Goal: Use online tool/utility: Utilize a website feature to perform a specific function

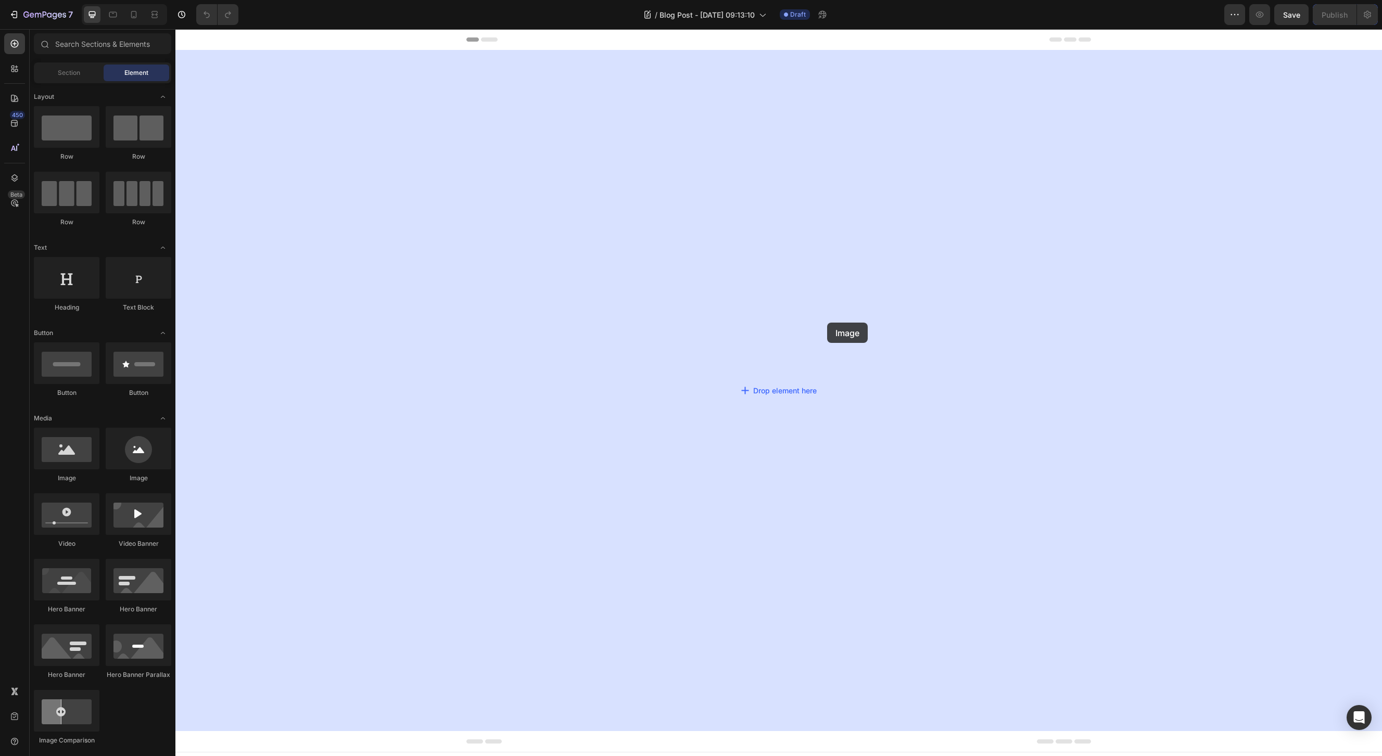
drag, startPoint x: 344, startPoint y: 472, endPoint x: 821, endPoint y: 326, distance: 499.6
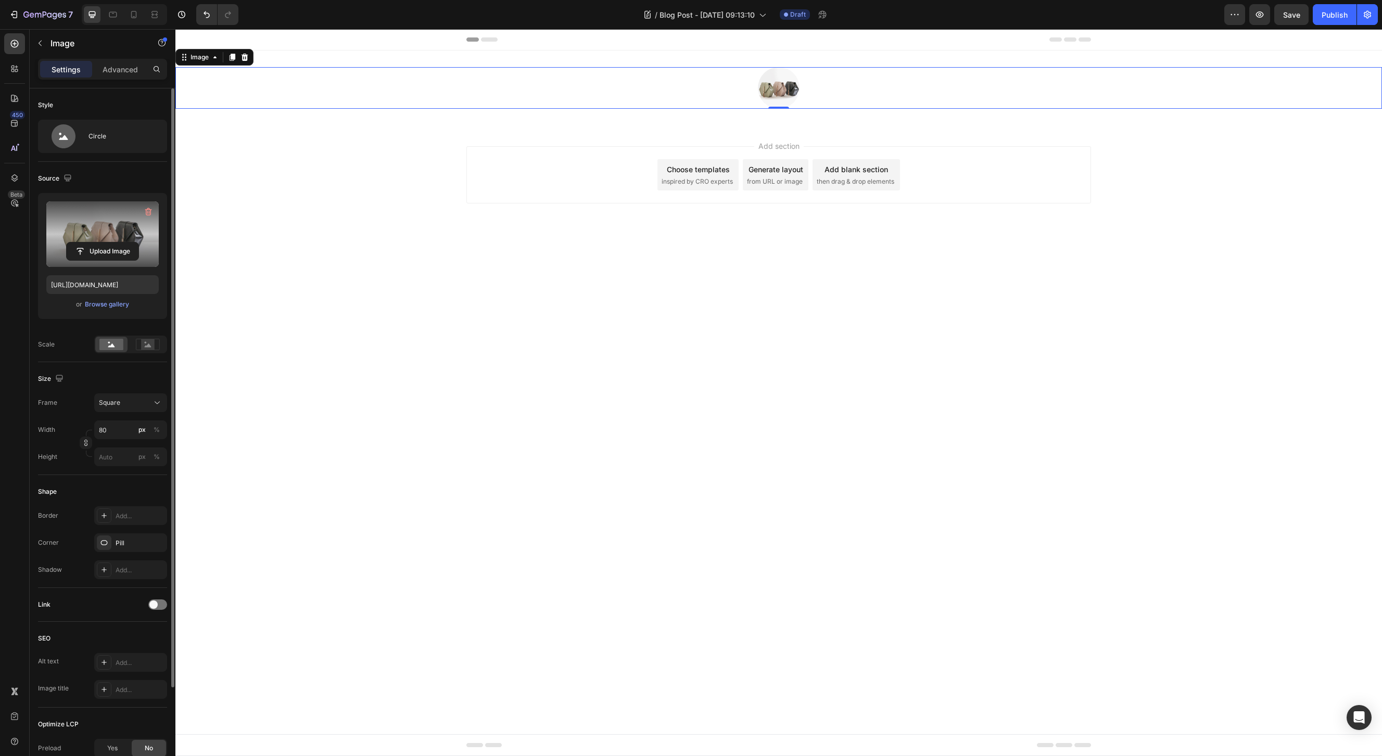
click at [109, 214] on label at bounding box center [102, 234] width 112 height 66
click at [109, 243] on input "file" at bounding box center [103, 252] width 72 height 18
click at [153, 406] on icon at bounding box center [157, 403] width 10 height 10
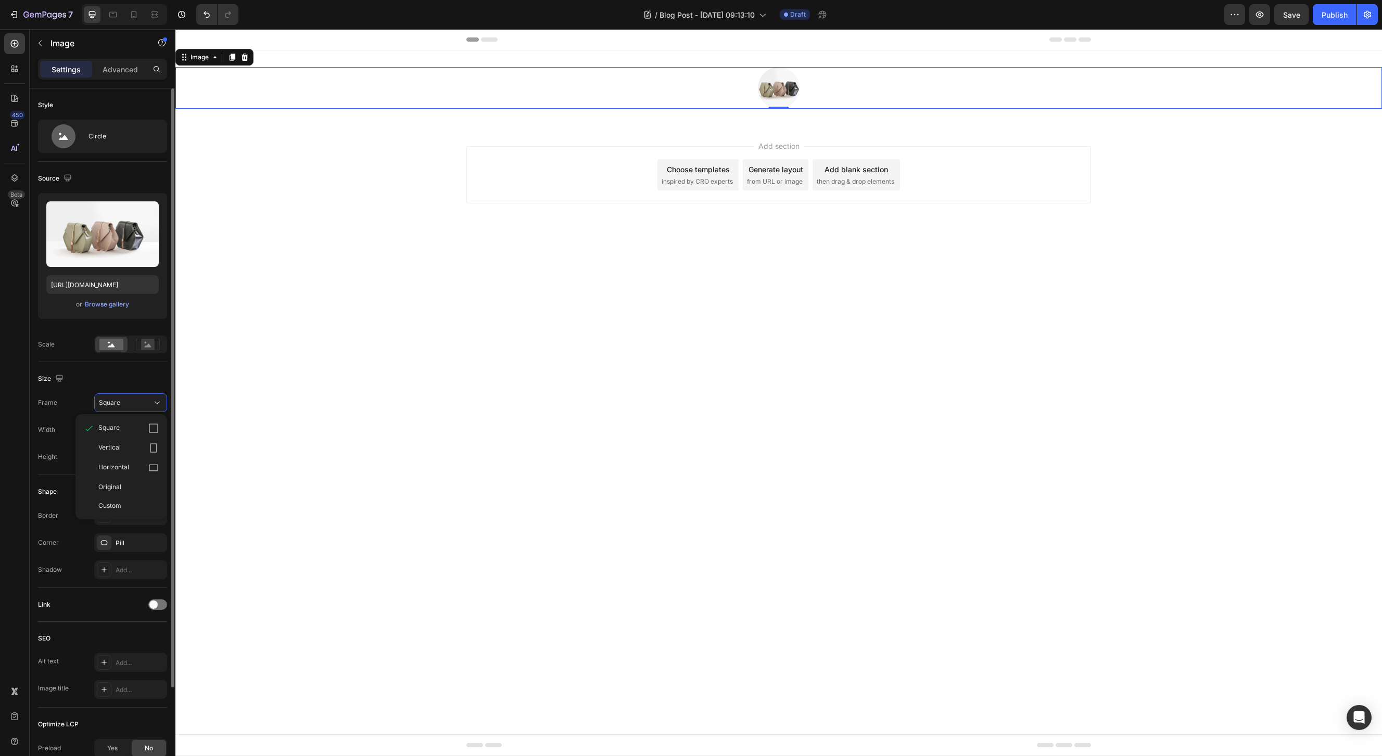
click at [136, 463] on div "Horizontal" at bounding box center [128, 468] width 60 height 10
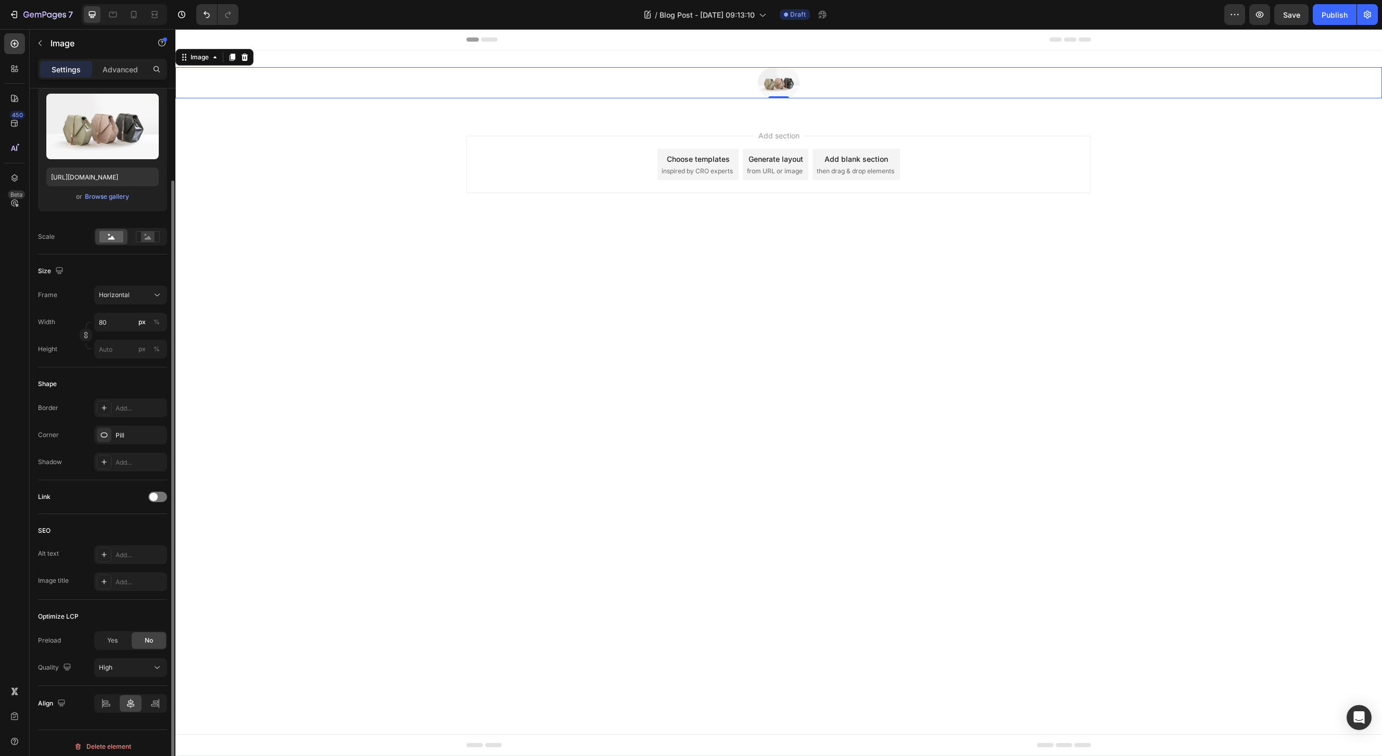
scroll to position [115, 0]
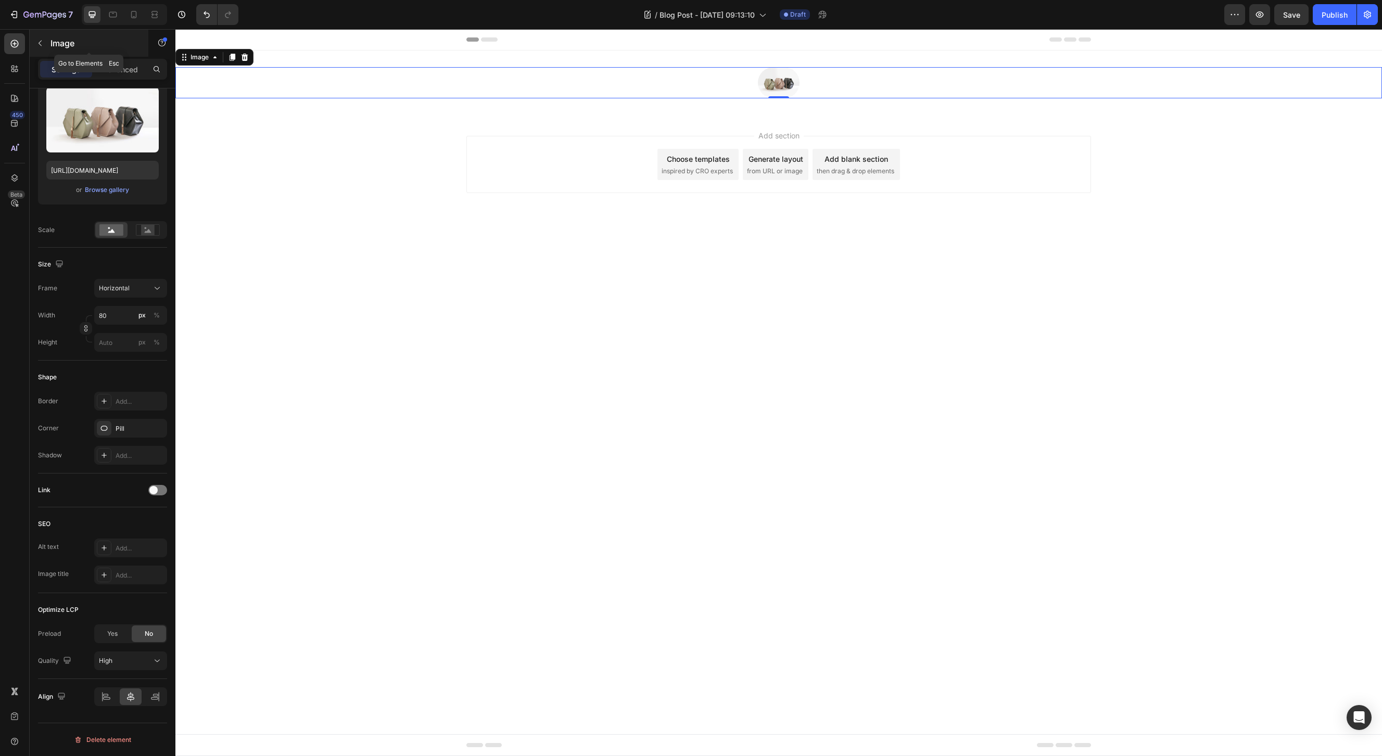
click at [52, 40] on p "Image" at bounding box center [94, 43] width 88 height 12
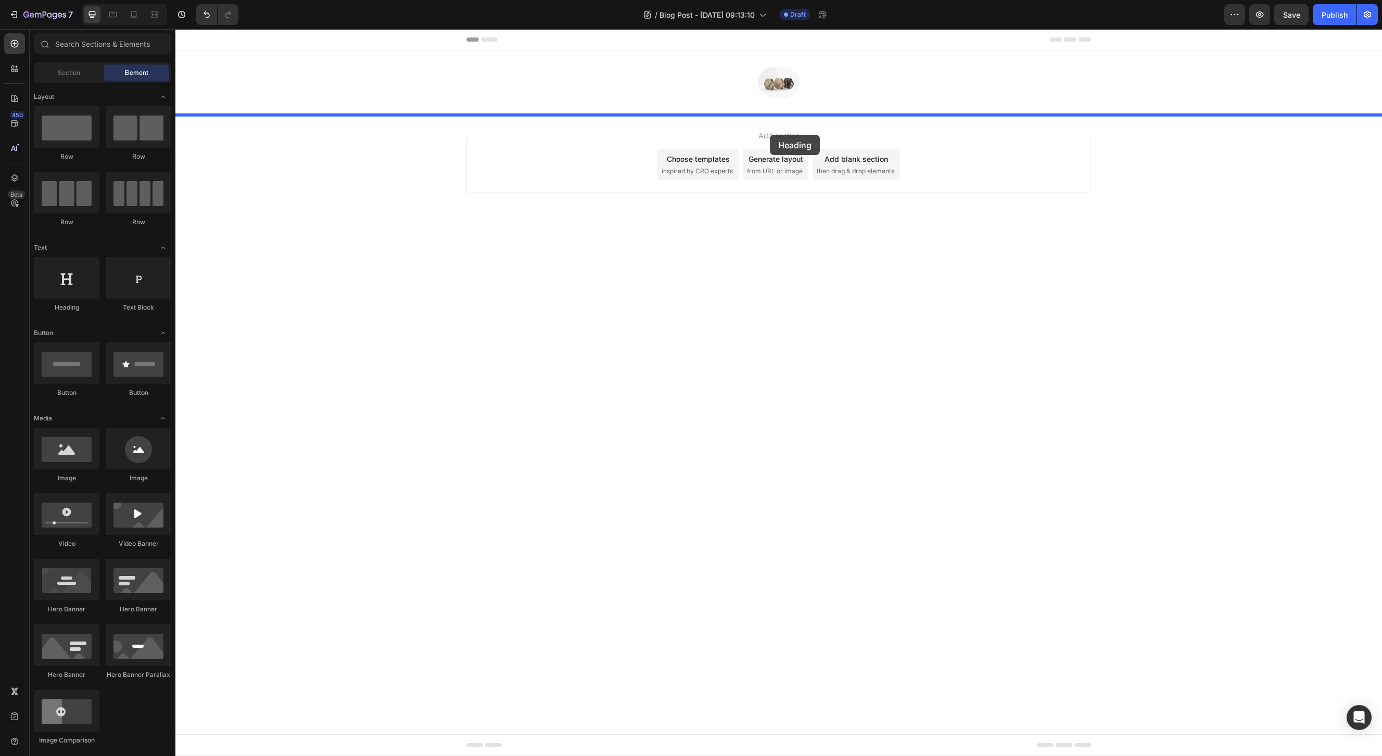
drag, startPoint x: 256, startPoint y: 309, endPoint x: 770, endPoint y: 135, distance: 543.1
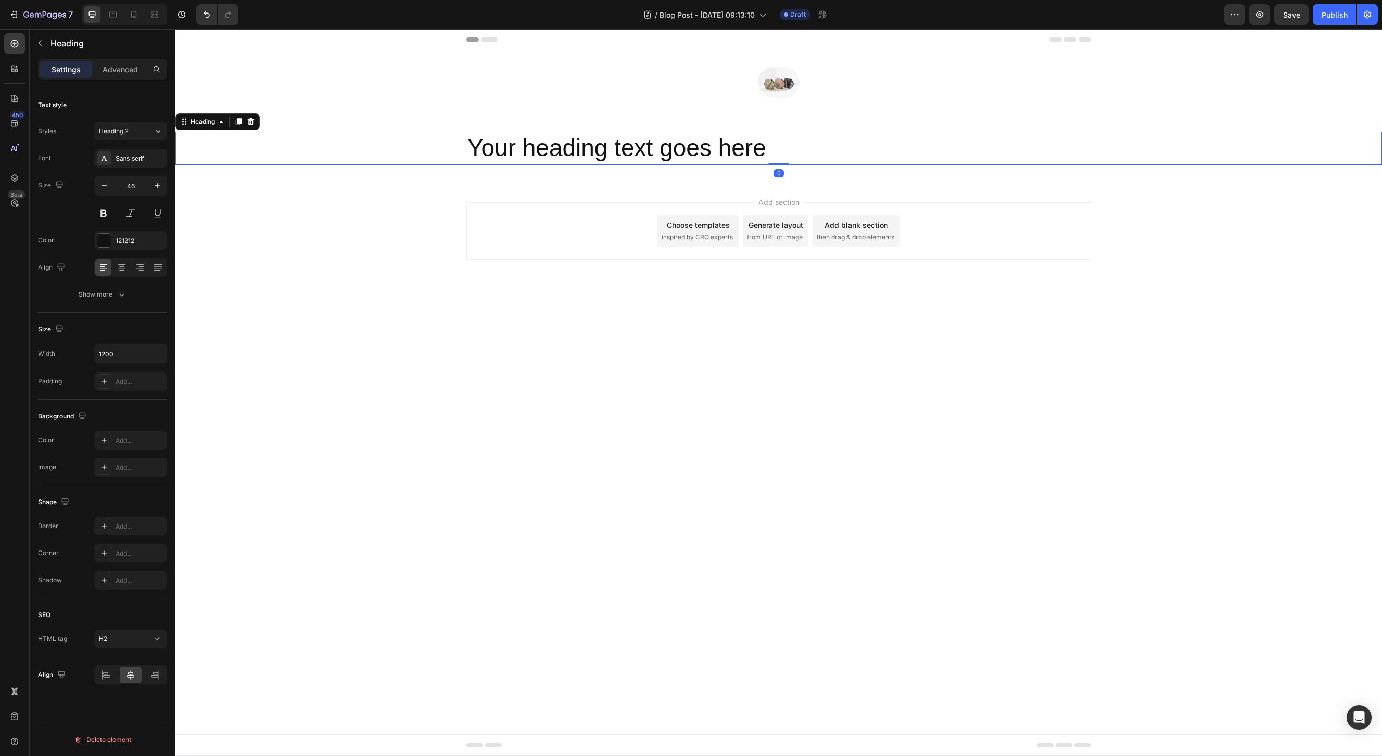
click at [838, 136] on h2 "Your heading text goes here" at bounding box center [778, 148] width 625 height 33
click at [144, 127] on div "Heading 2" at bounding box center [126, 130] width 55 height 9
click at [157, 400] on div "Text style Styles Heading 2 Font Sans-serif Size 46 Color 121212 Align Show more" at bounding box center [102, 443] width 129 height 86
click at [120, 272] on icon at bounding box center [122, 267] width 10 height 10
click at [105, 272] on icon at bounding box center [103, 267] width 10 height 10
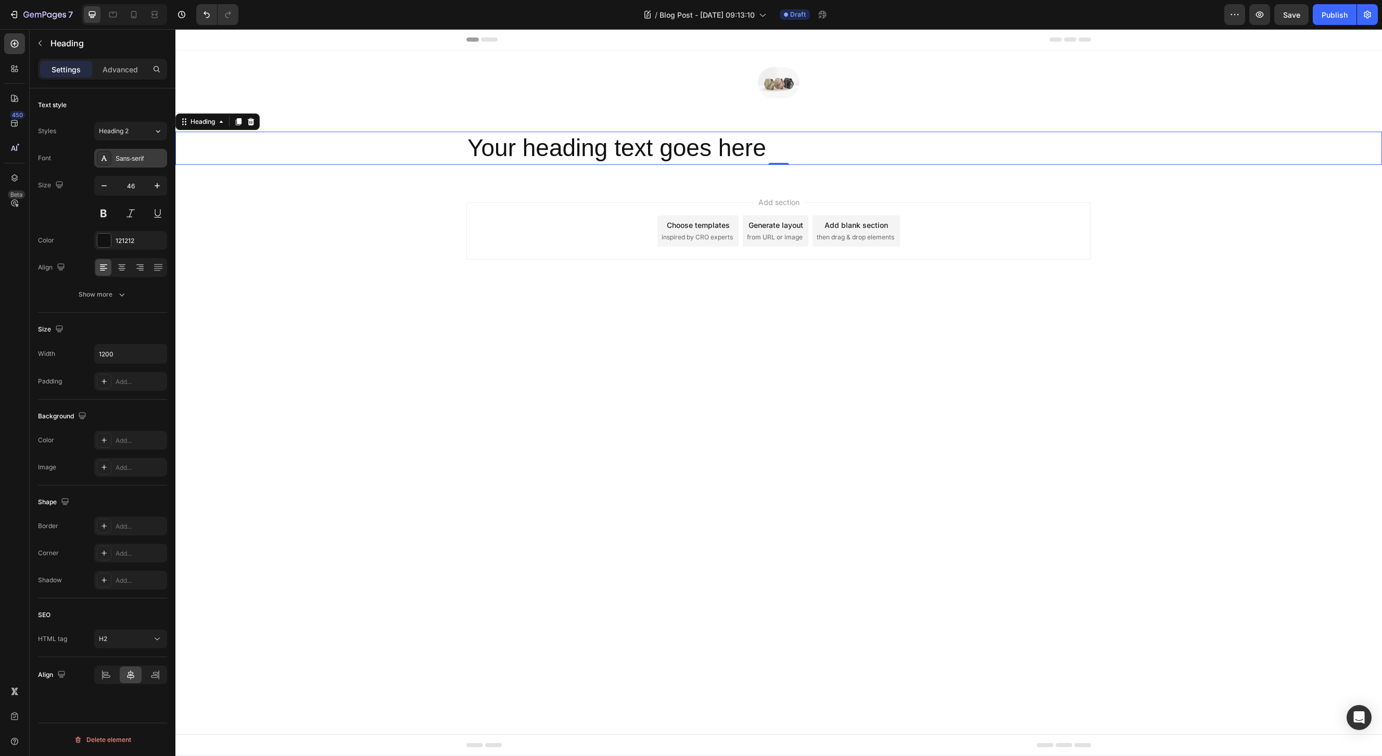
click at [147, 164] on div "Sans-serif" at bounding box center [130, 158] width 73 height 19
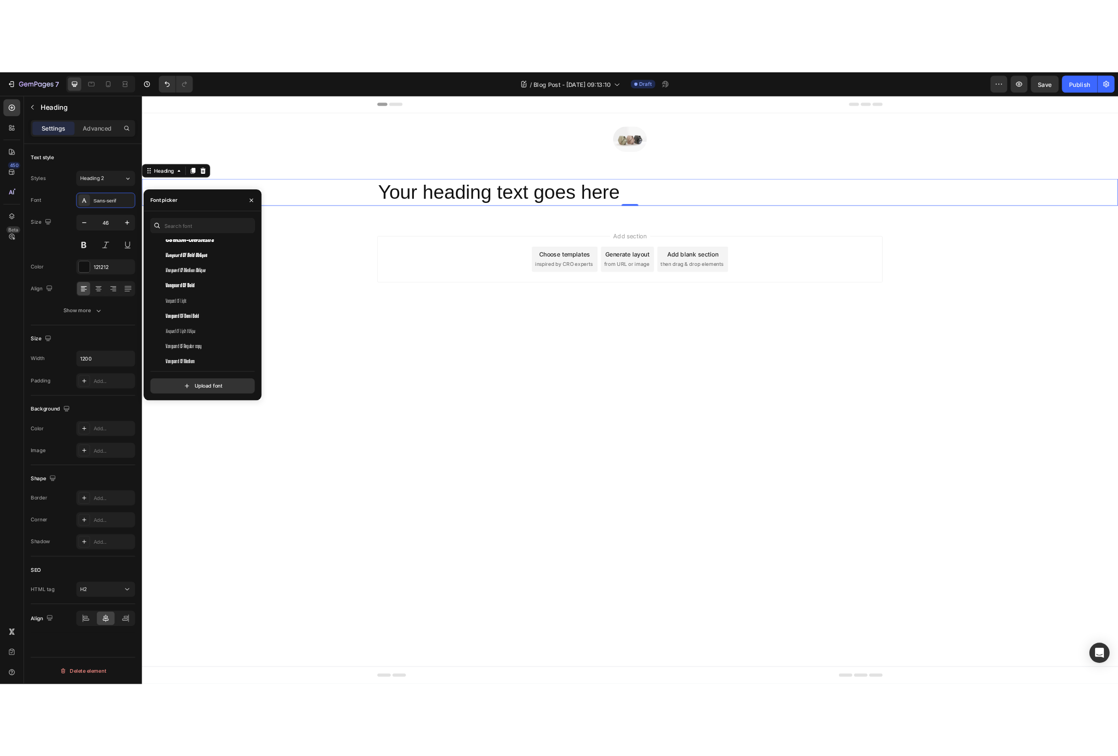
scroll to position [214, 0]
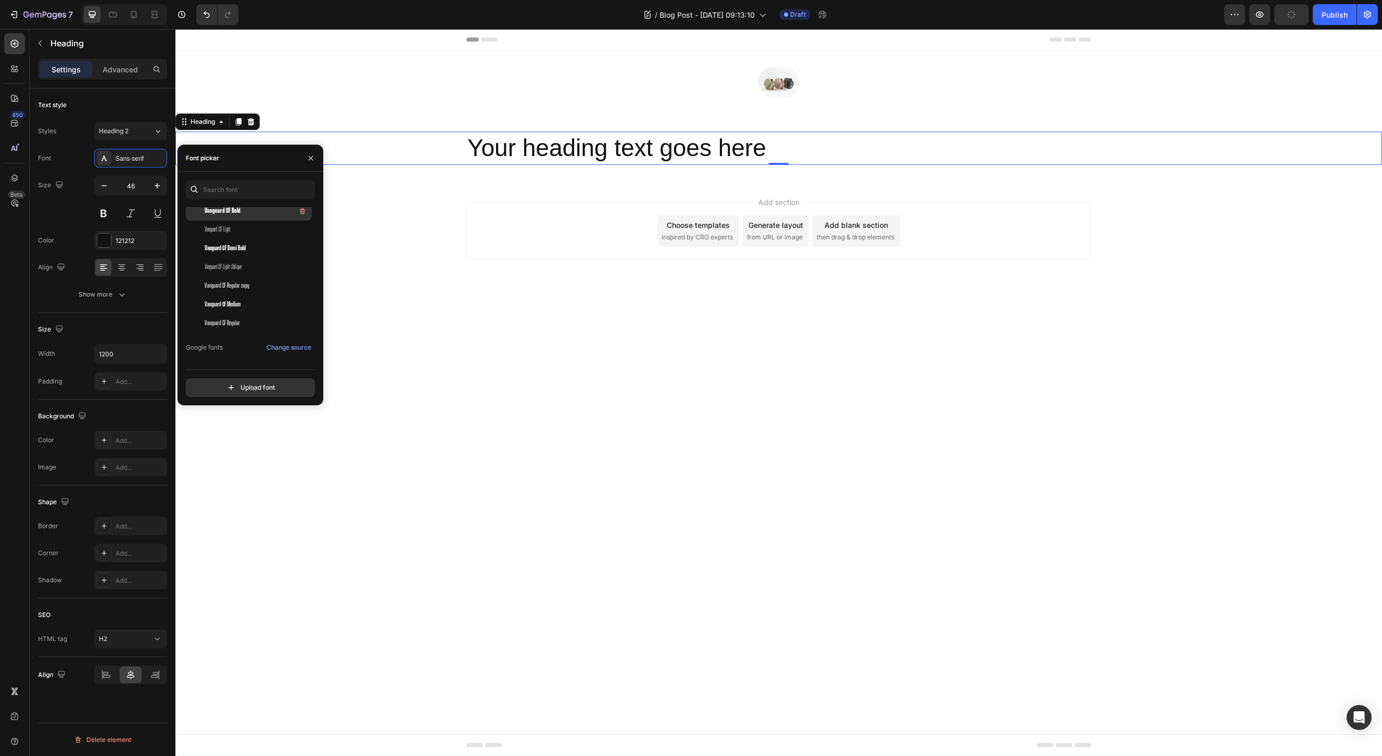
click at [252, 213] on div "Vanguard CF Bold" at bounding box center [257, 211] width 105 height 12
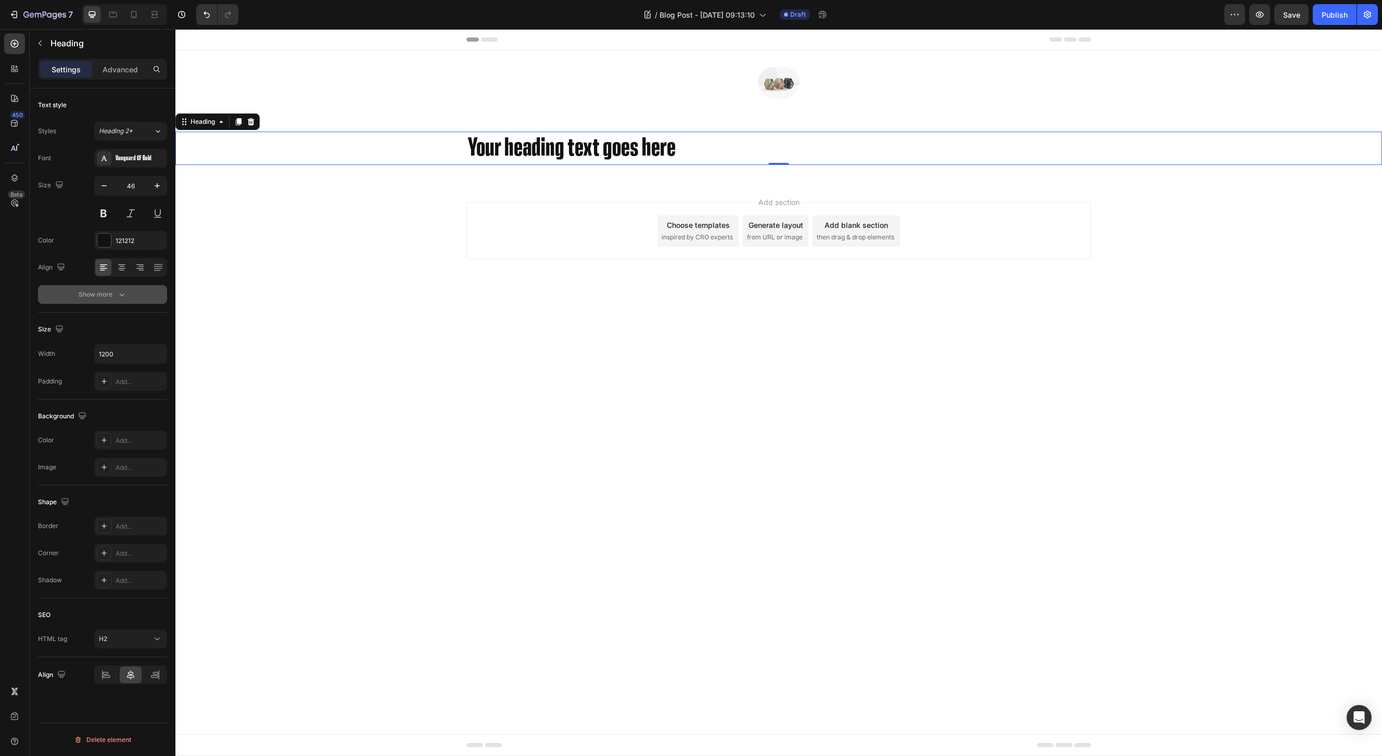
click at [55, 303] on button "Show more" at bounding box center [102, 294] width 129 height 19
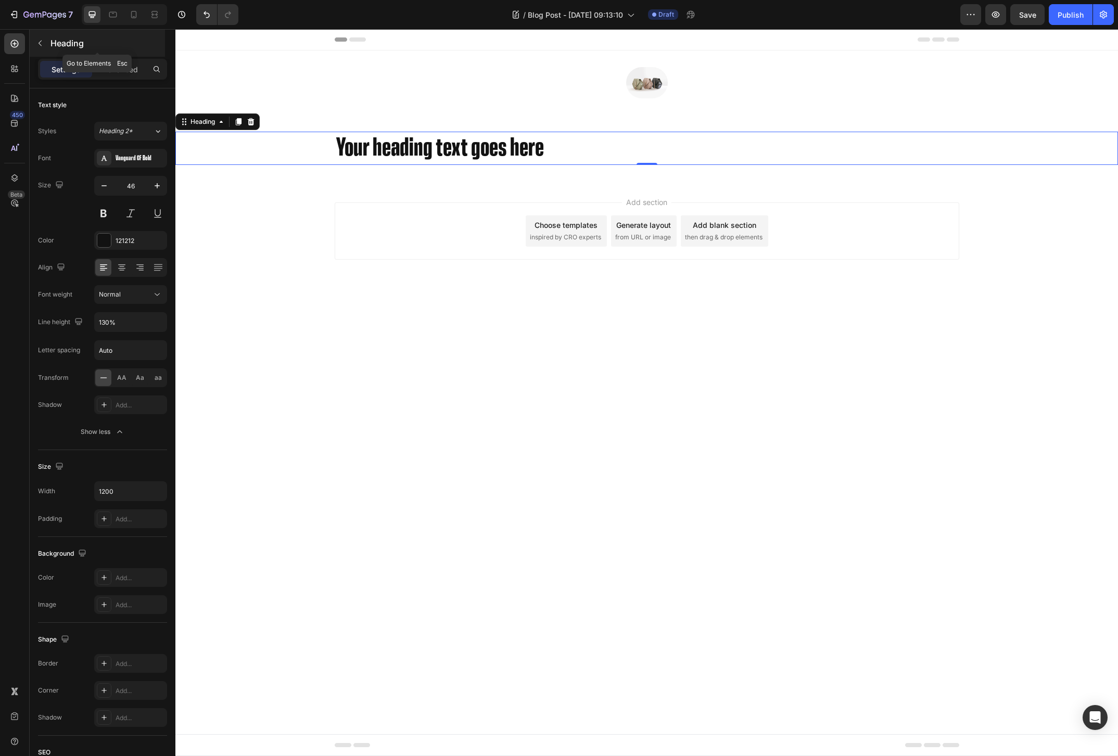
click at [65, 46] on p "Heading" at bounding box center [106, 43] width 112 height 12
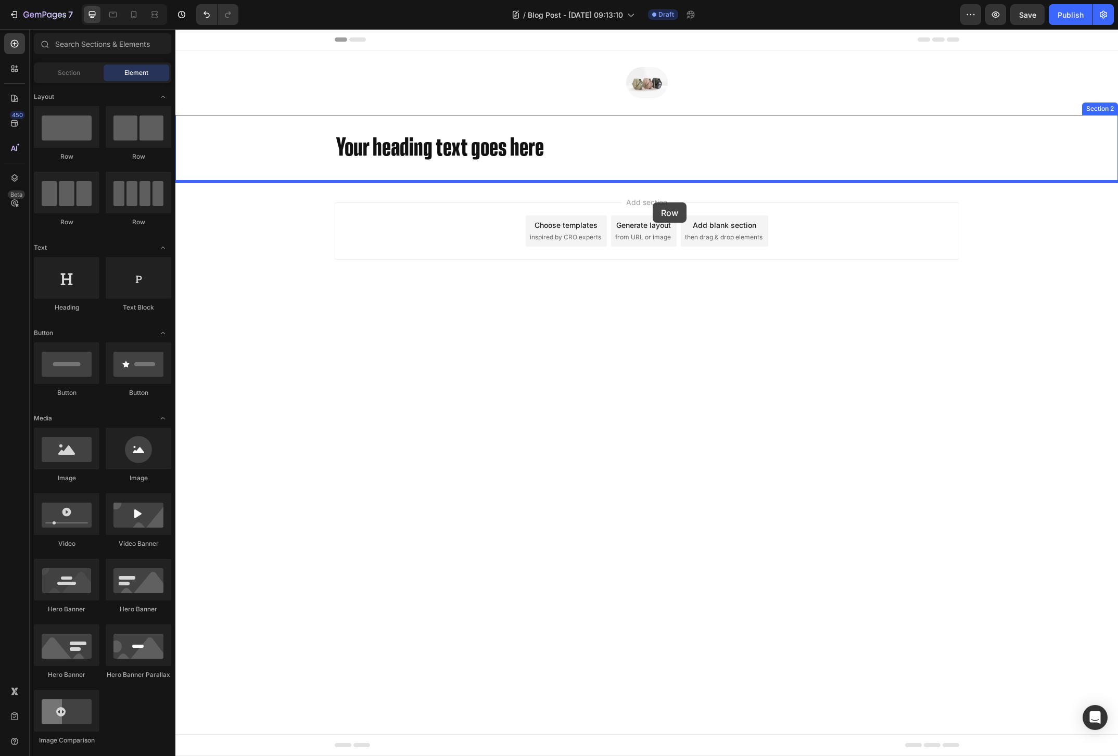
drag, startPoint x: 314, startPoint y: 160, endPoint x: 654, endPoint y: 197, distance: 342.4
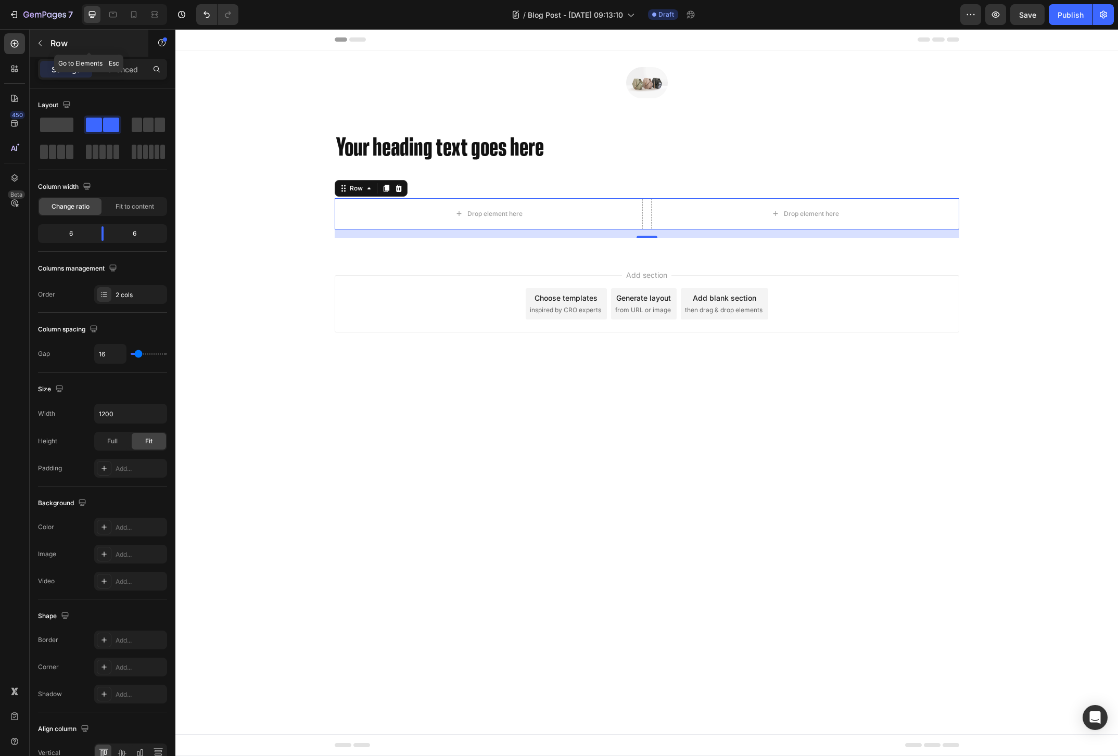
click at [48, 40] on div "Row" at bounding box center [89, 43] width 119 height 27
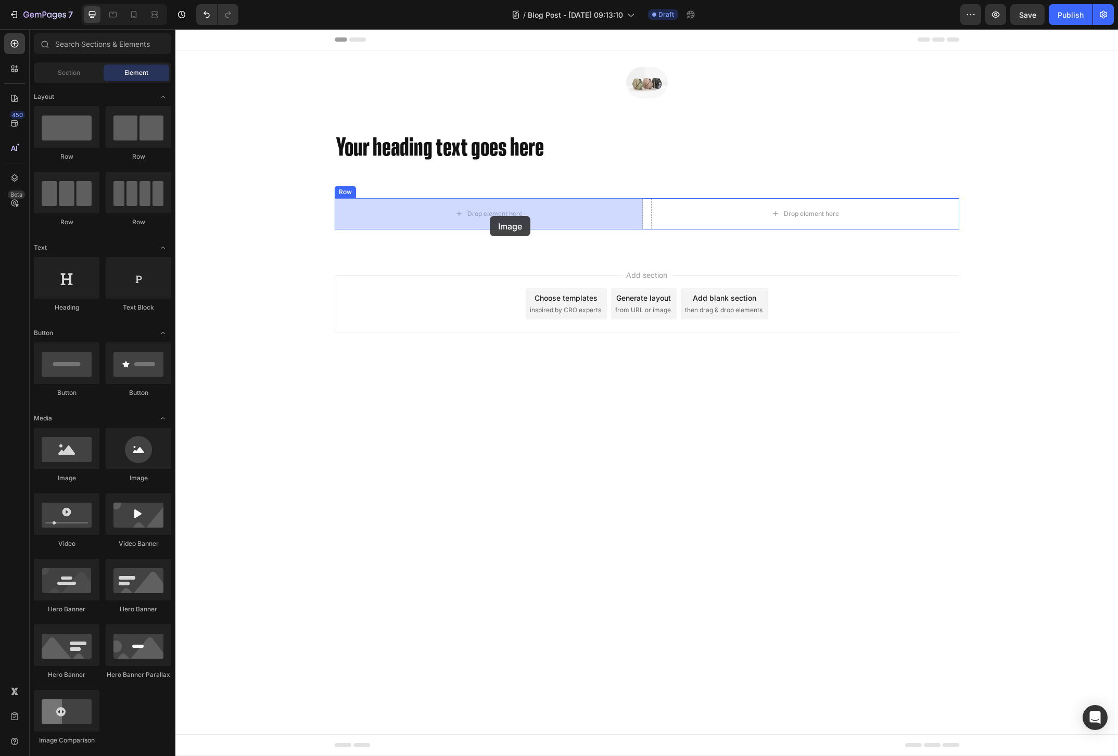
drag, startPoint x: 244, startPoint y: 488, endPoint x: 490, endPoint y: 216, distance: 366.7
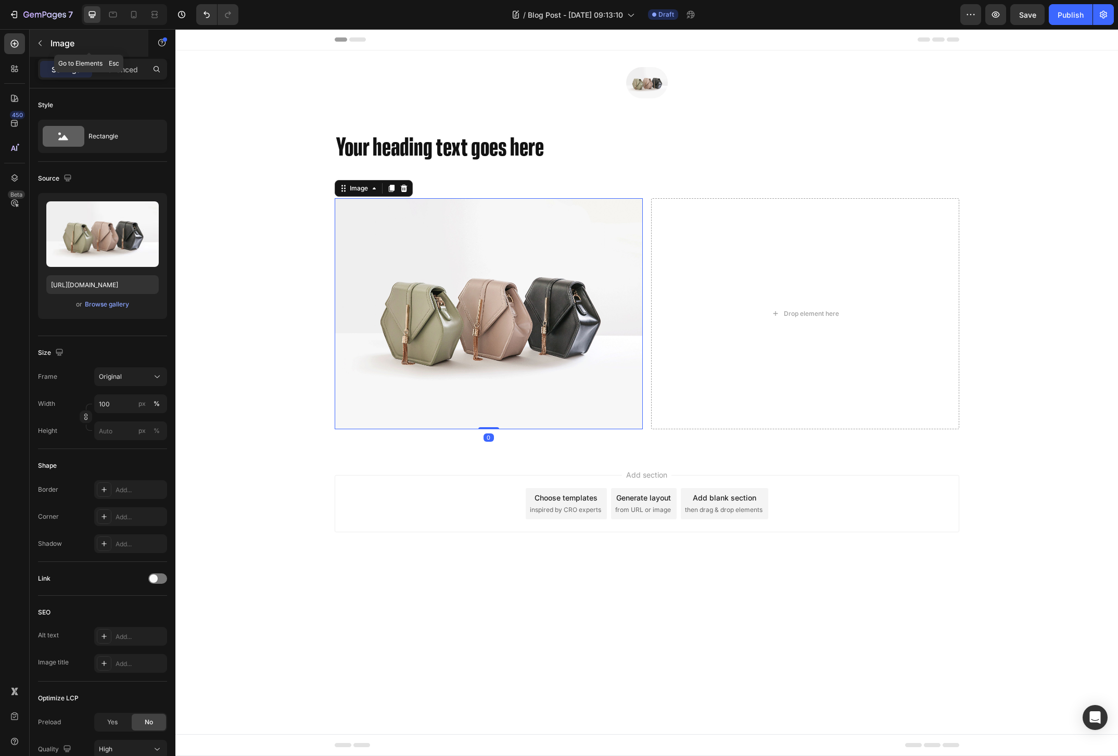
click at [52, 47] on p "Image" at bounding box center [94, 43] width 88 height 12
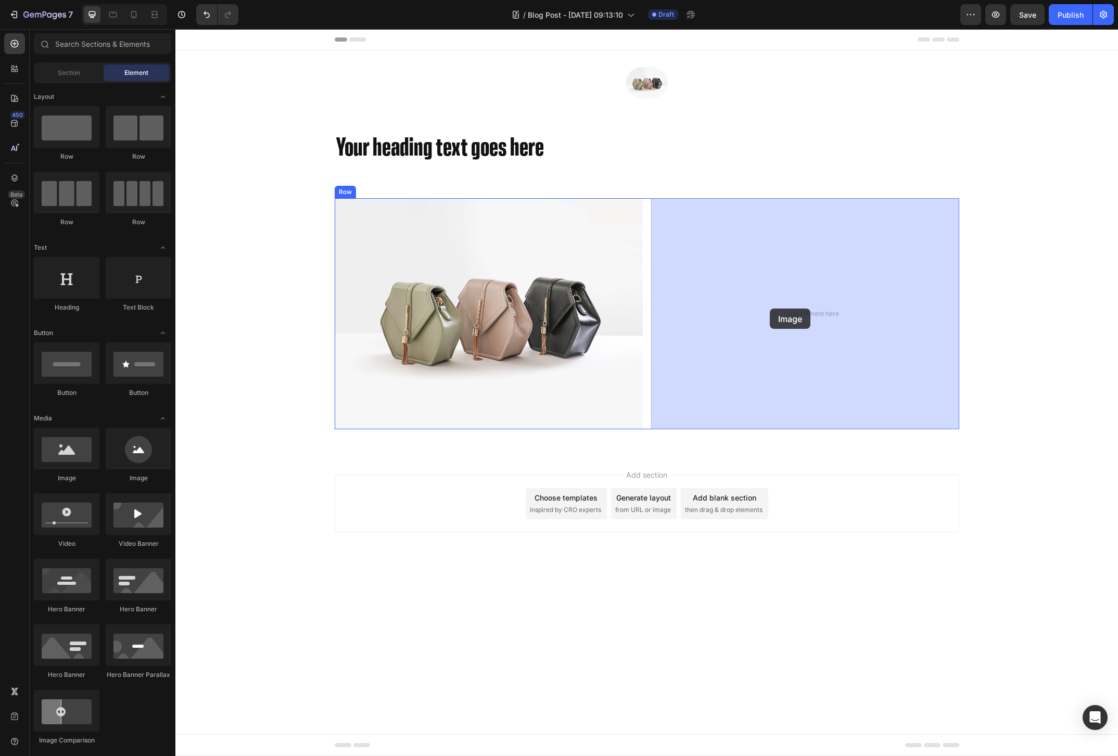
drag, startPoint x: 248, startPoint y: 486, endPoint x: 770, endPoint y: 309, distance: 551.3
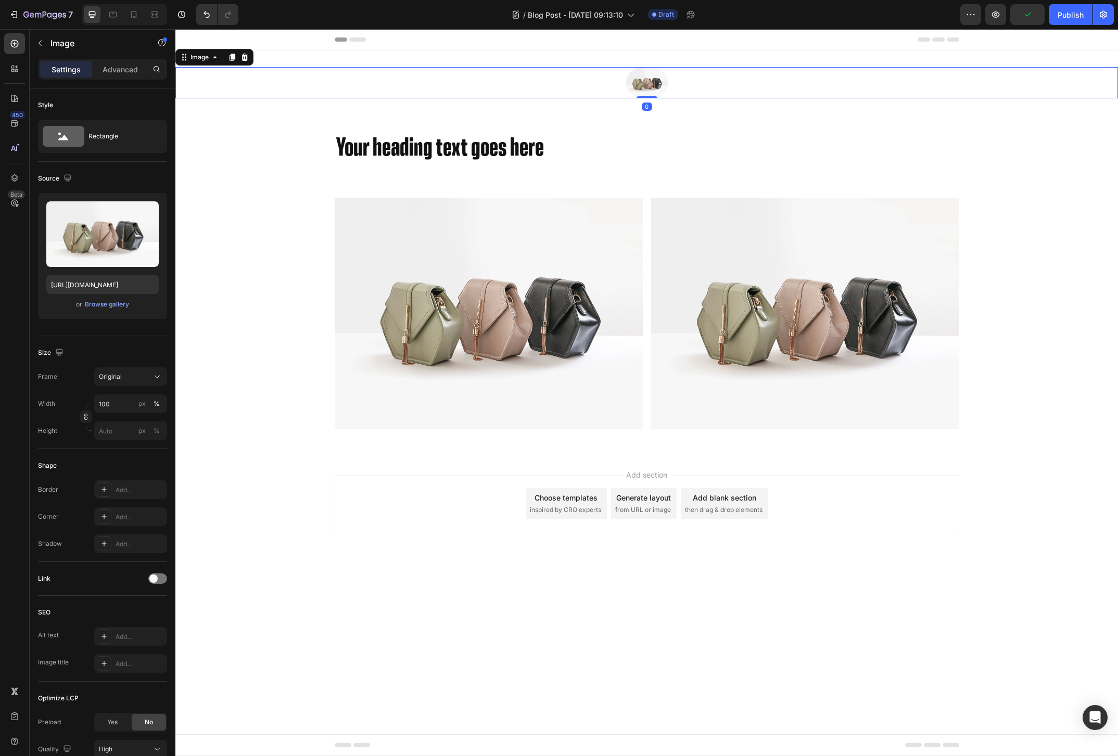
click at [720, 82] on div at bounding box center [646, 82] width 943 height 31
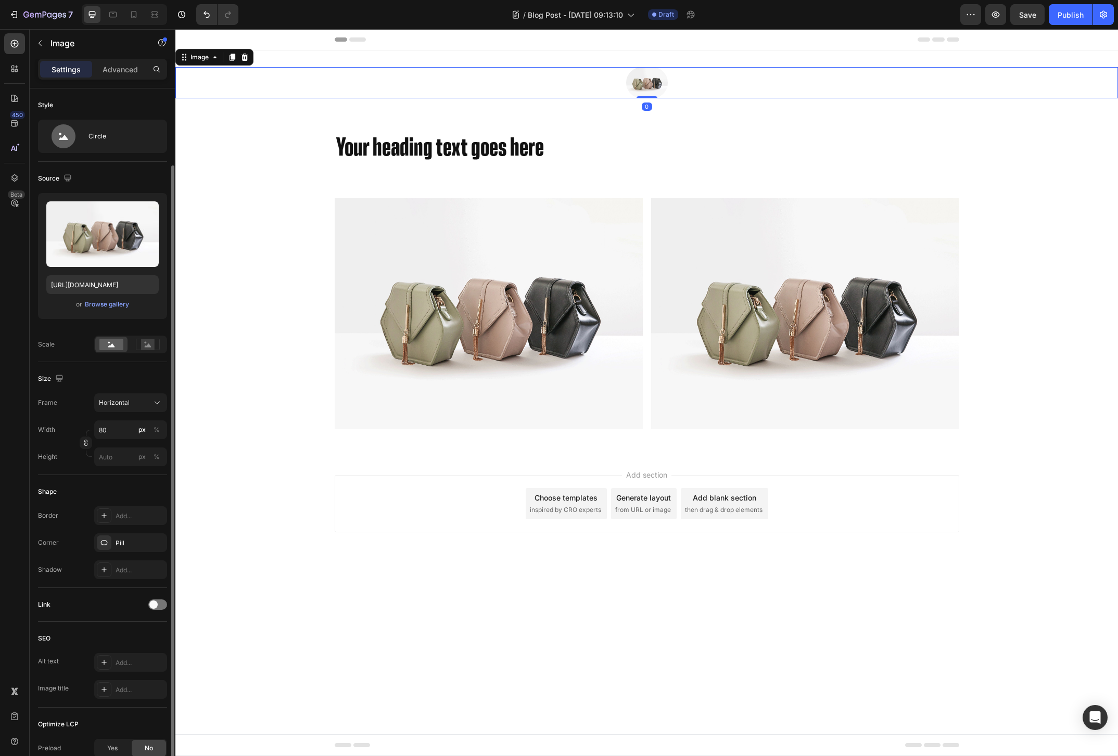
scroll to position [42, 0]
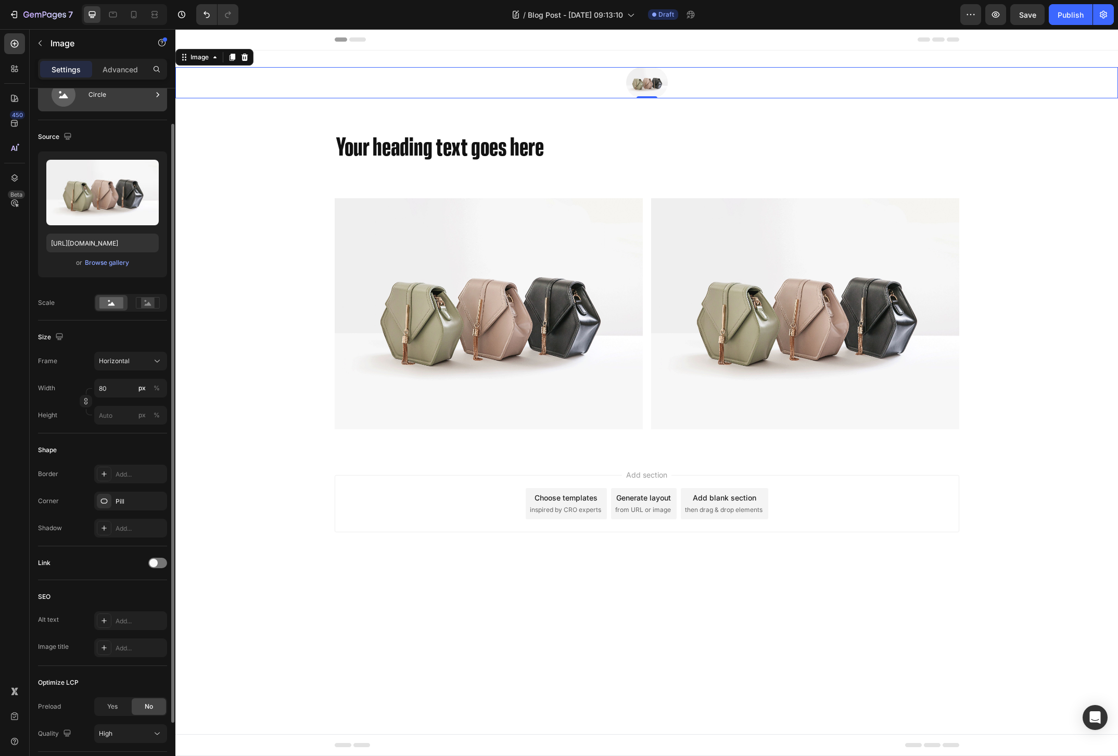
click at [116, 104] on div "Circle" at bounding box center [120, 95] width 64 height 24
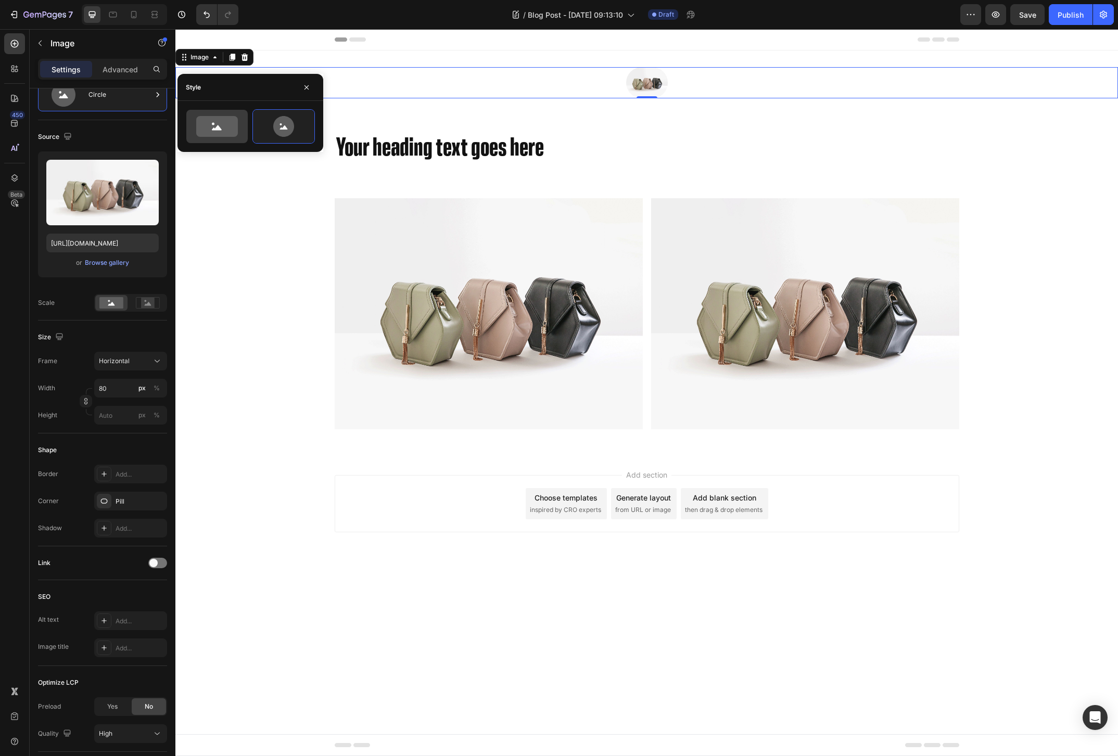
click at [198, 126] on icon at bounding box center [217, 126] width 42 height 21
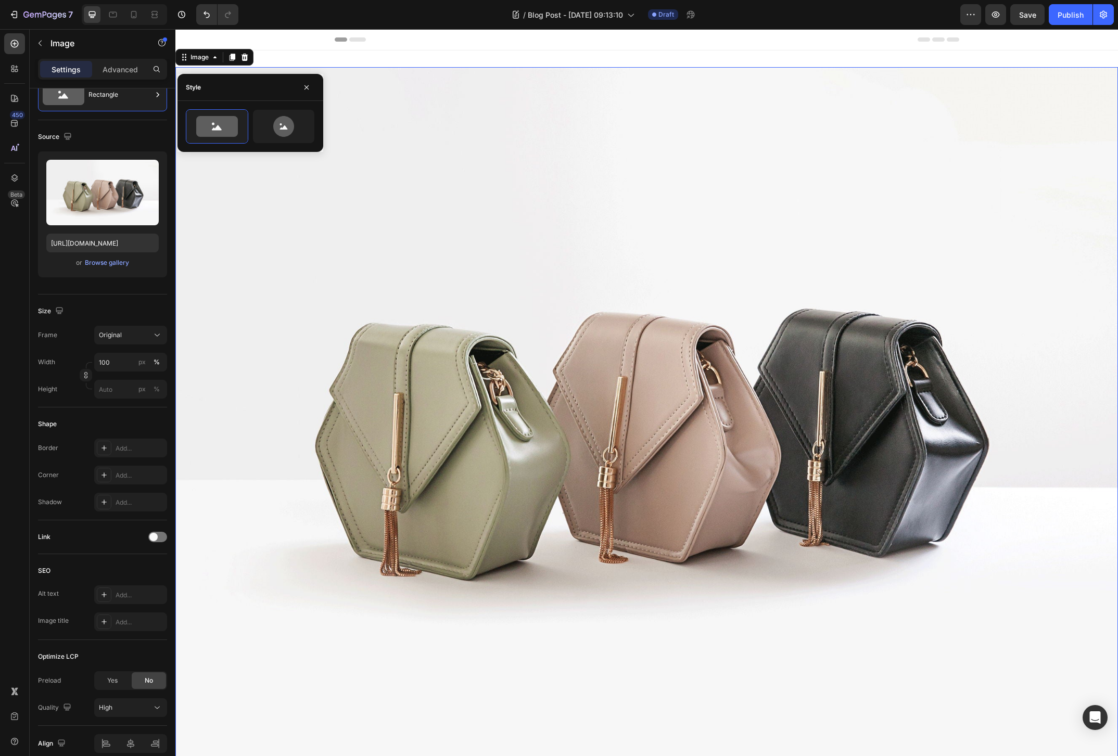
scroll to position [6, 0]
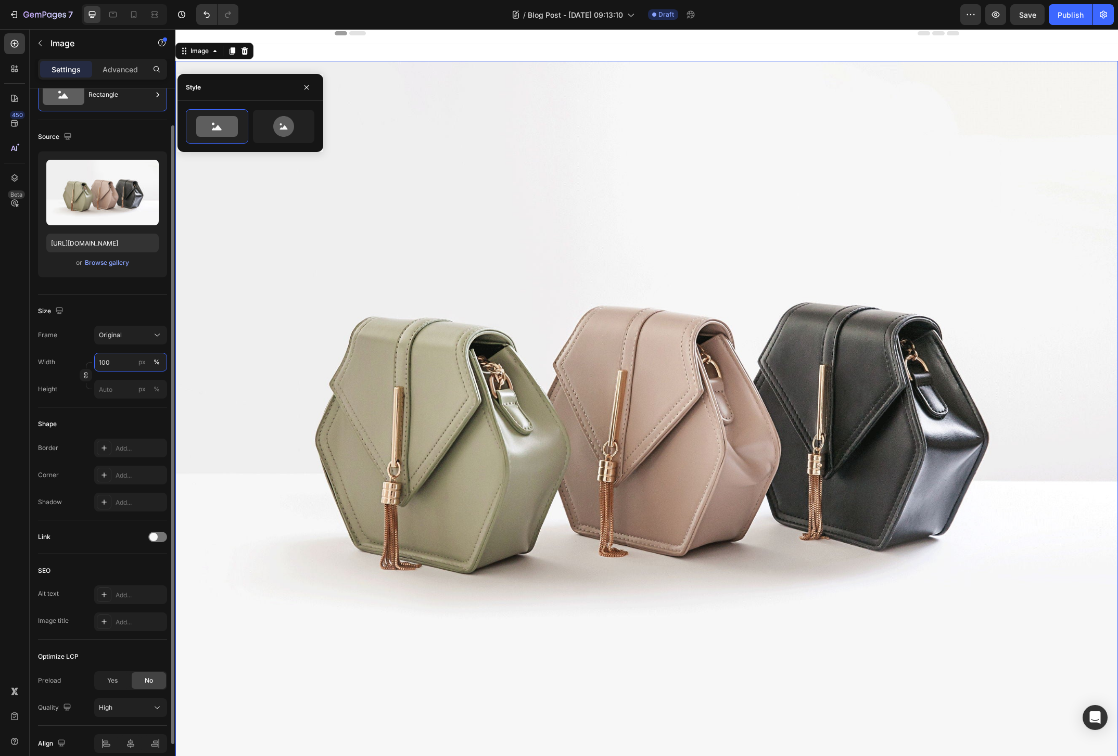
click at [128, 369] on input "100" at bounding box center [130, 362] width 73 height 19
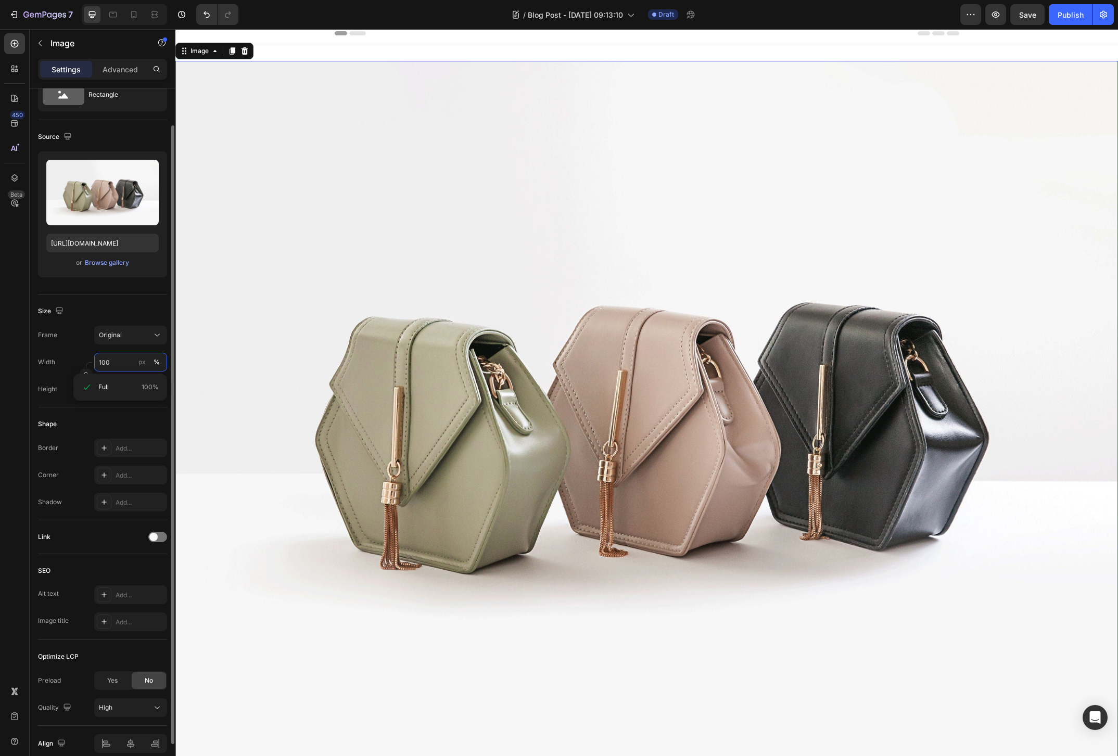
click at [128, 369] on input "100" at bounding box center [130, 362] width 73 height 19
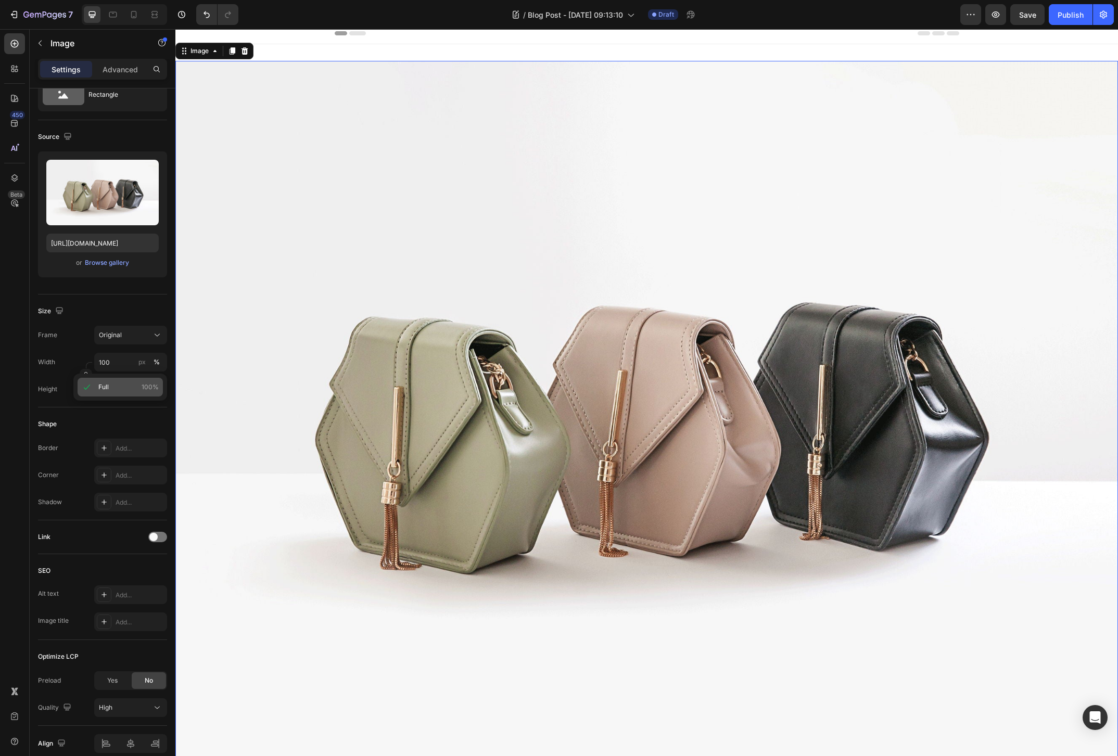
click at [126, 383] on p "Full 100%" at bounding box center [128, 387] width 60 height 9
click at [126, 0] on div "7 Version history / Blog Post - [DATE] 09:13:10 Draft Preview Save Publish 450 …" at bounding box center [559, 0] width 1118 height 0
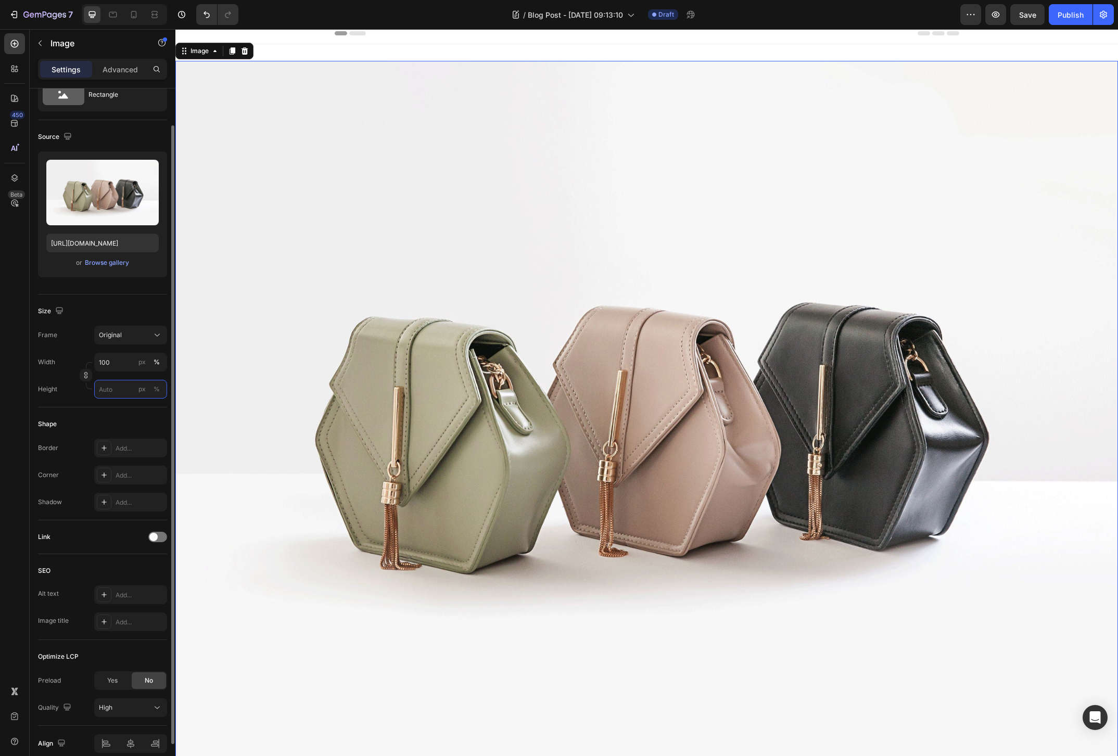
click at [127, 390] on input "px %" at bounding box center [130, 389] width 73 height 19
click at [124, 364] on input "100" at bounding box center [130, 362] width 73 height 19
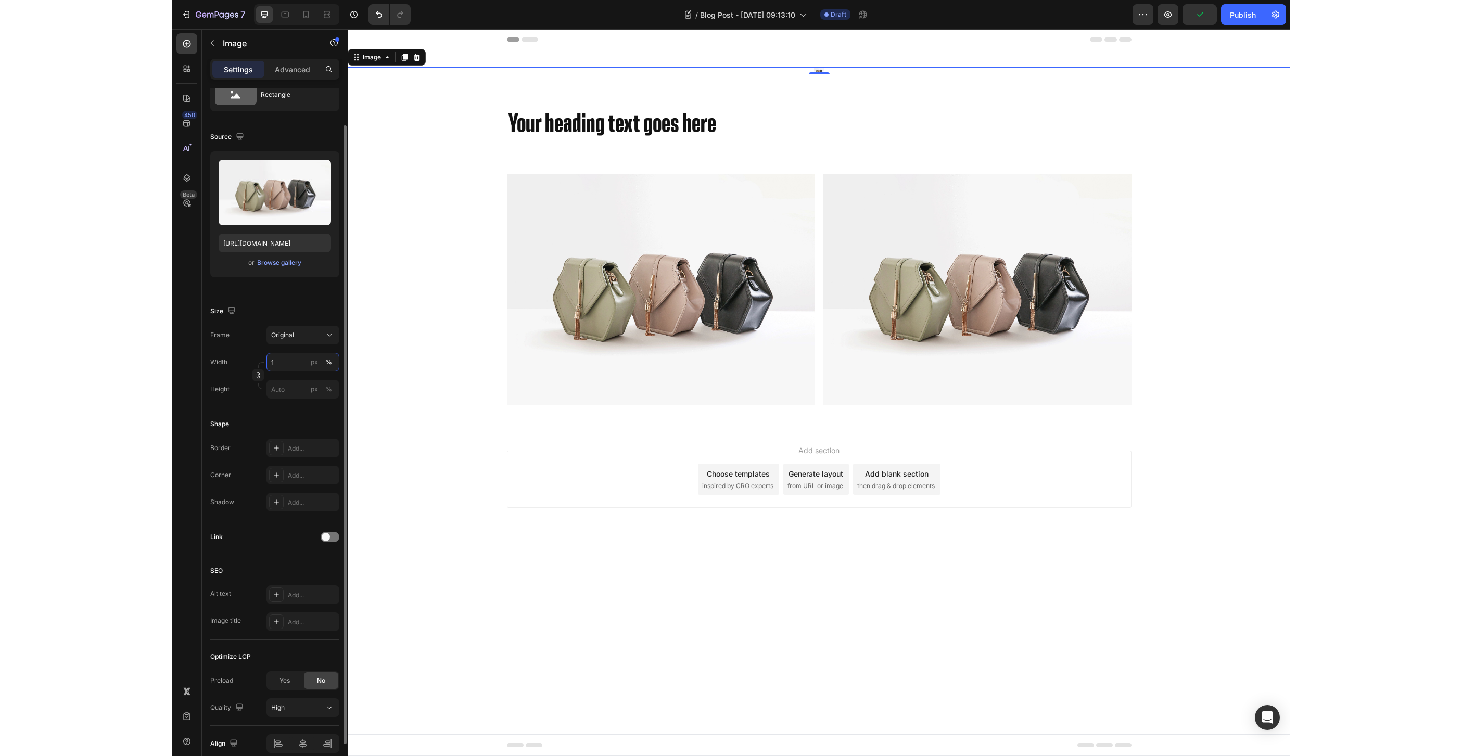
scroll to position [0, 0]
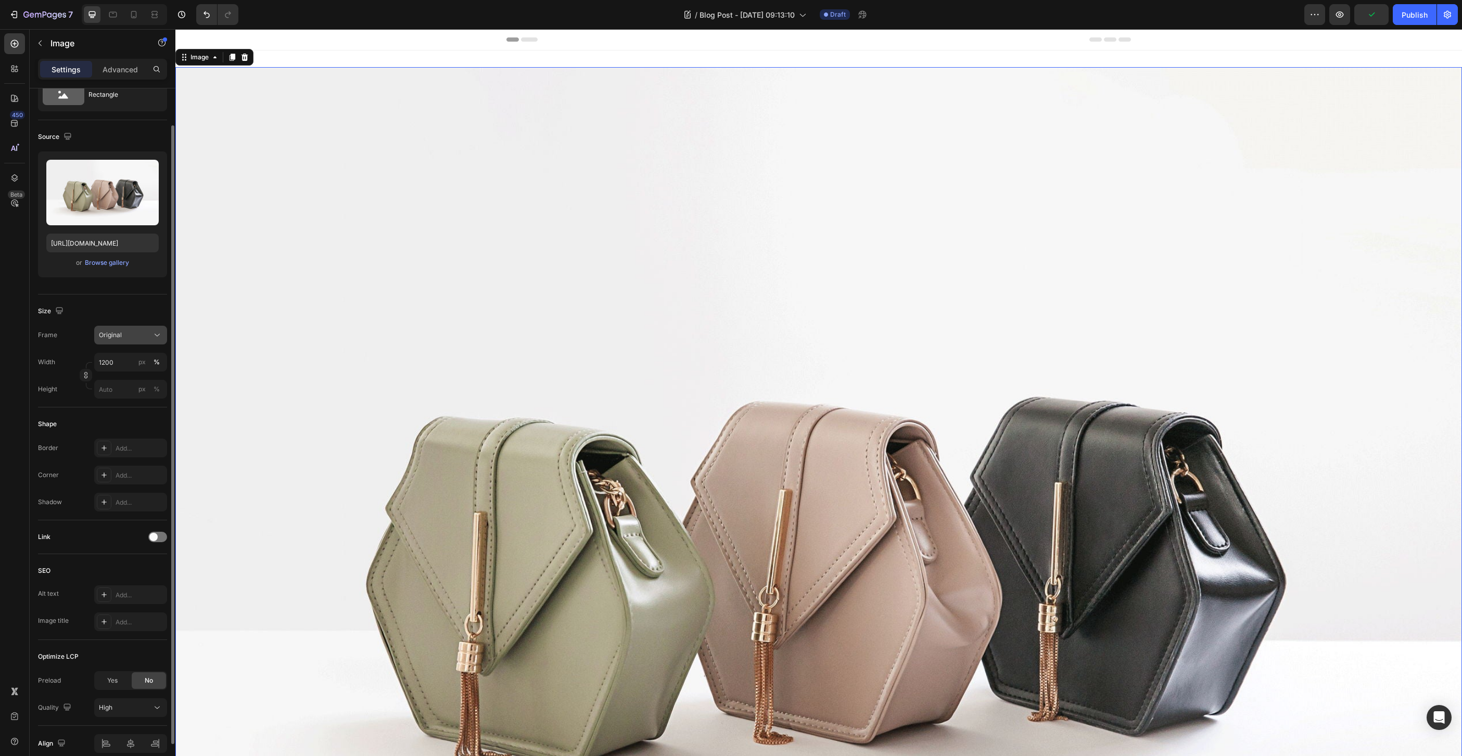
click at [148, 333] on div "Original" at bounding box center [124, 335] width 51 height 9
click at [148, 401] on icon at bounding box center [153, 400] width 10 height 10
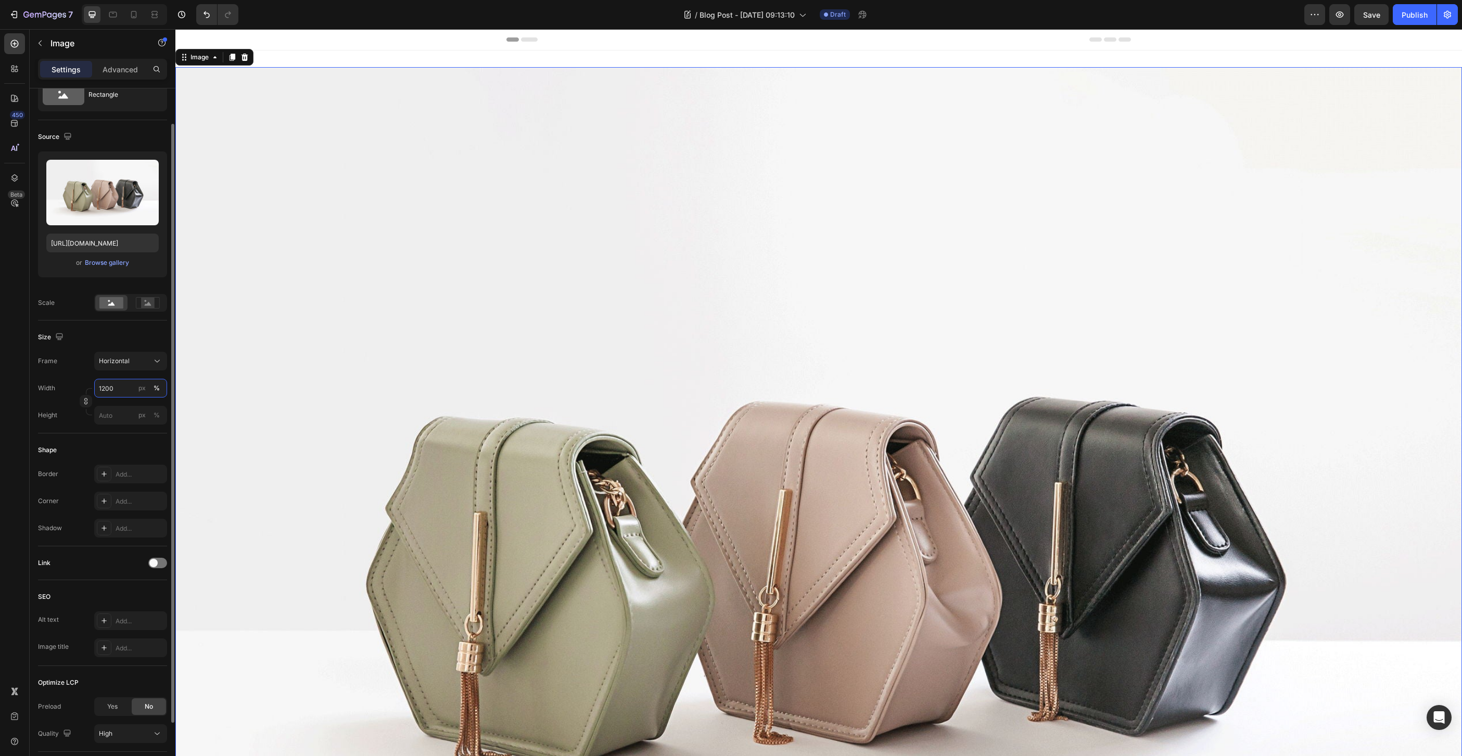
click at [123, 395] on input "1200" at bounding box center [130, 388] width 73 height 19
click at [110, 418] on div "Full 100%" at bounding box center [120, 413] width 85 height 19
click at [112, 389] on input "100" at bounding box center [130, 388] width 73 height 19
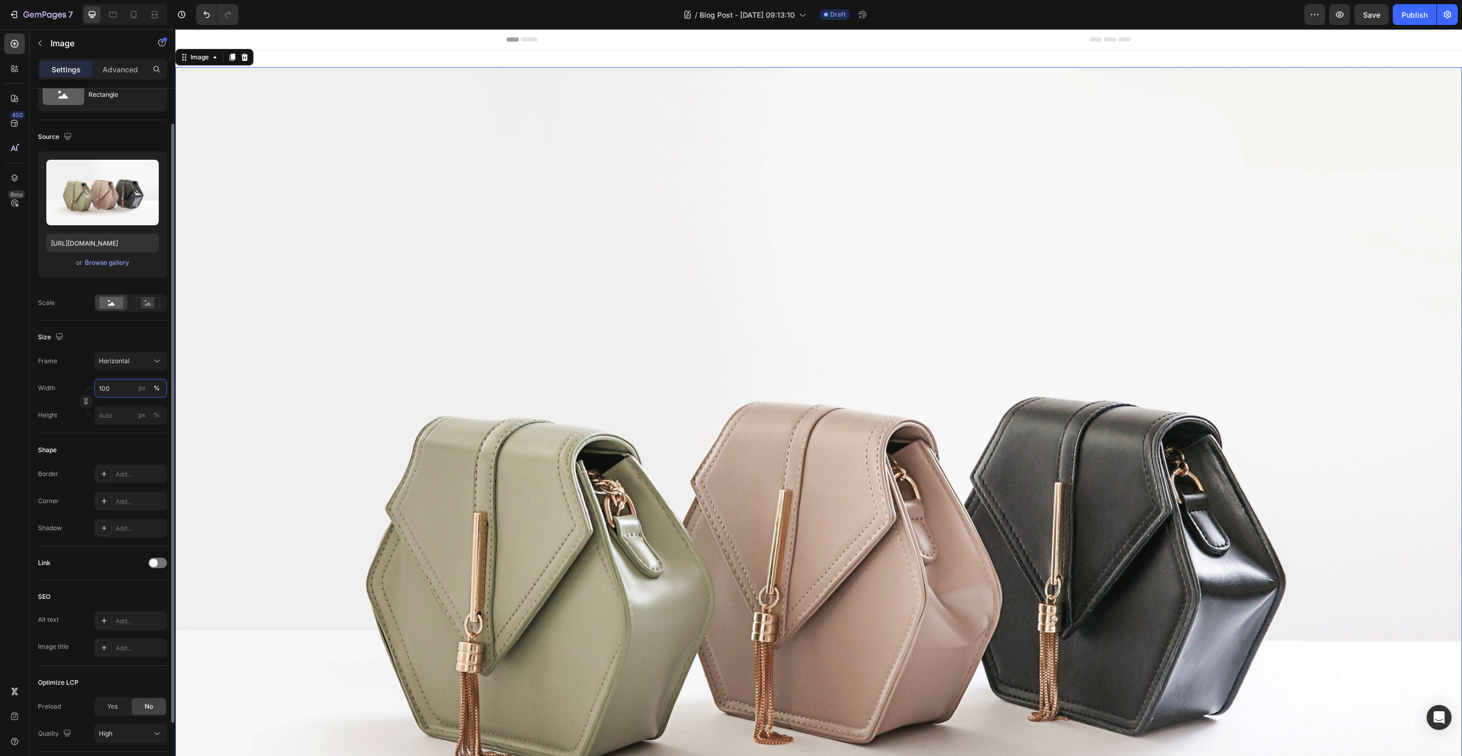
click at [112, 389] on input "100" at bounding box center [130, 388] width 73 height 19
click at [122, 437] on div "Shape Border Add... Corner Add... Shadow Add..." at bounding box center [102, 490] width 129 height 113
click at [119, 420] on input "px %" at bounding box center [130, 415] width 73 height 19
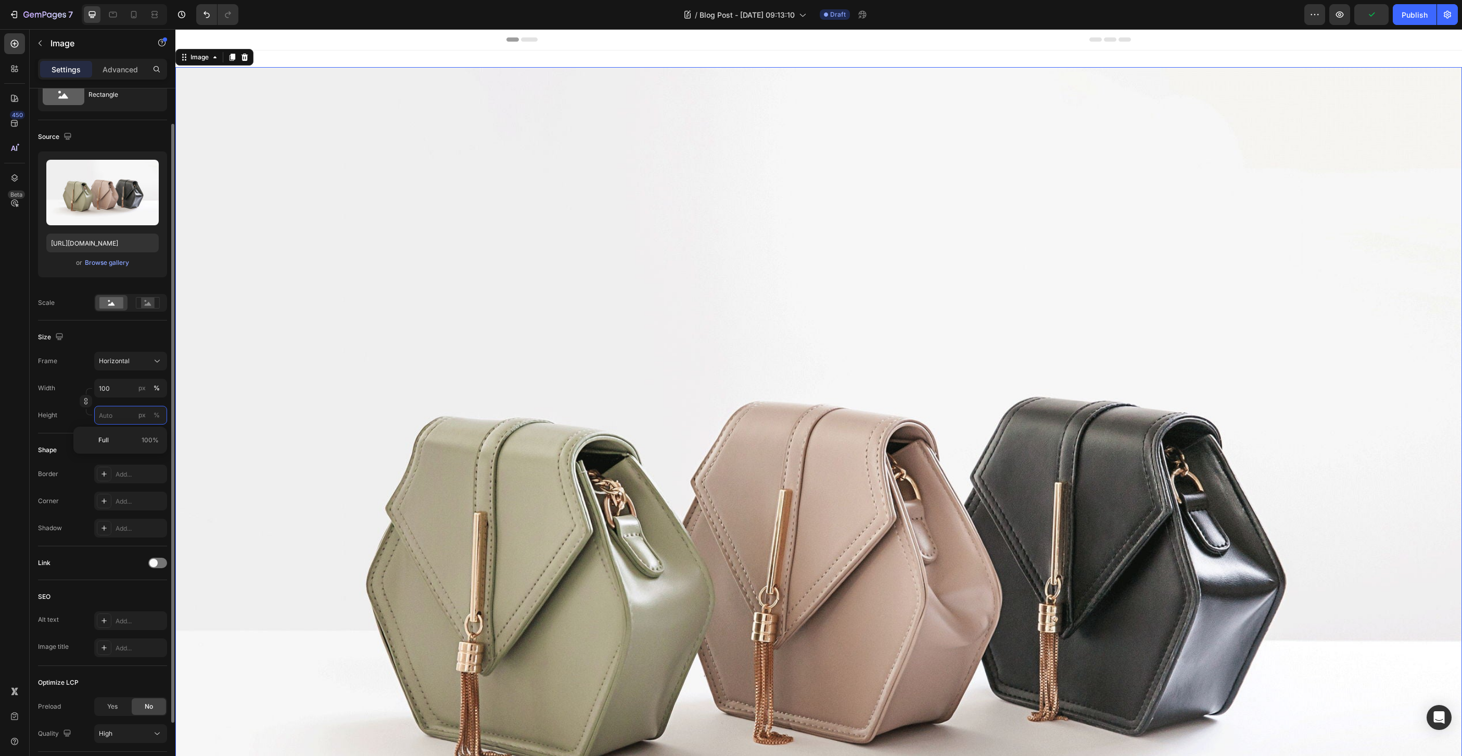
type input "8"
type input "6"
type input "80"
type input "60"
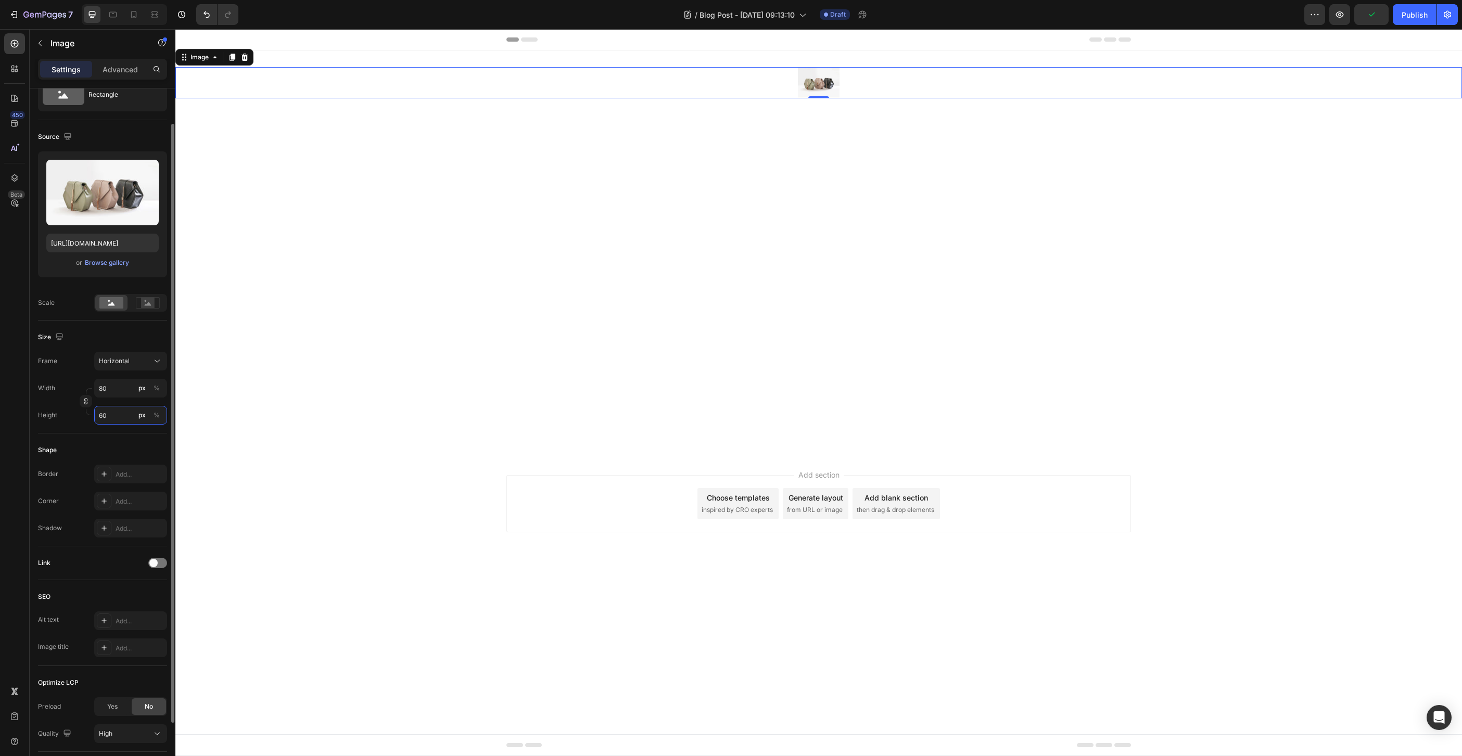
type input "800"
type input "600"
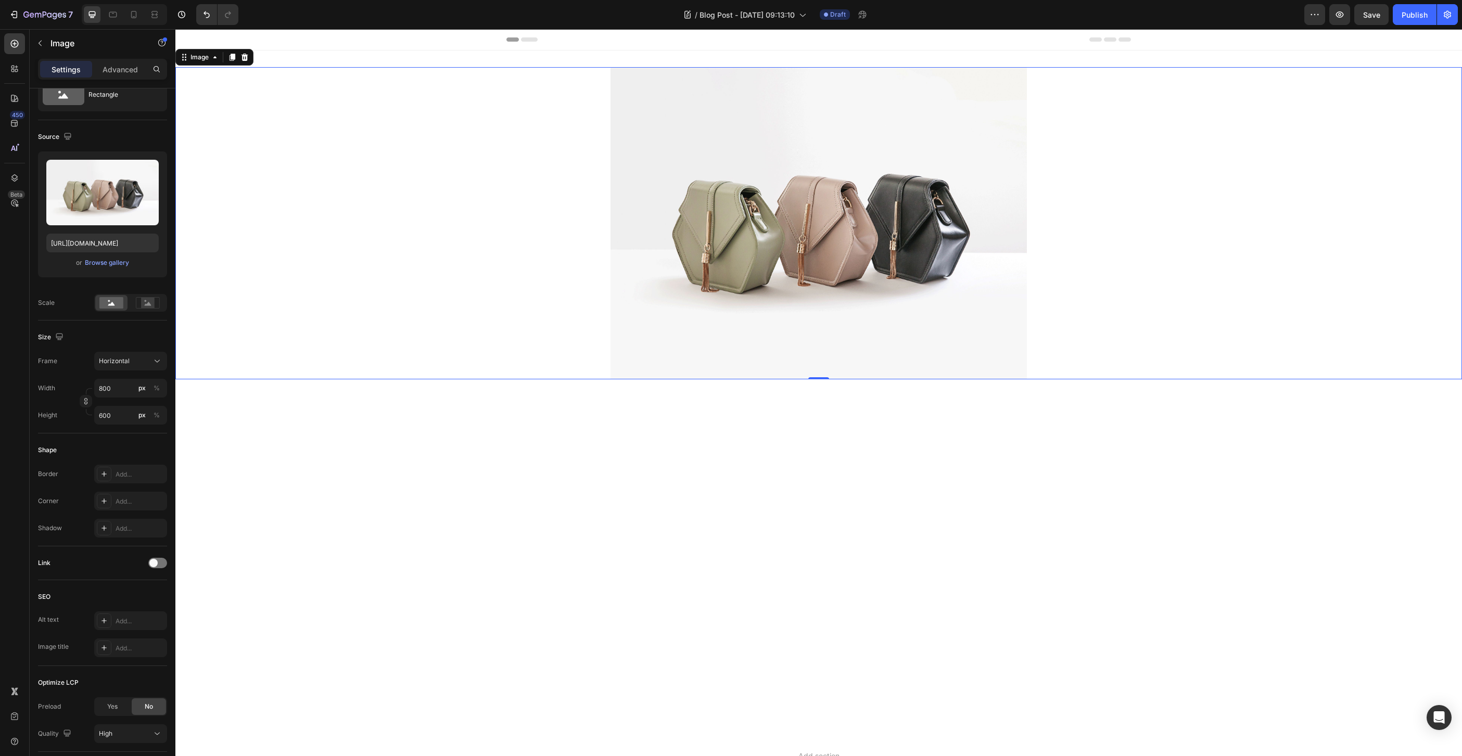
click at [362, 445] on div at bounding box center [818, 429] width 1287 height 33
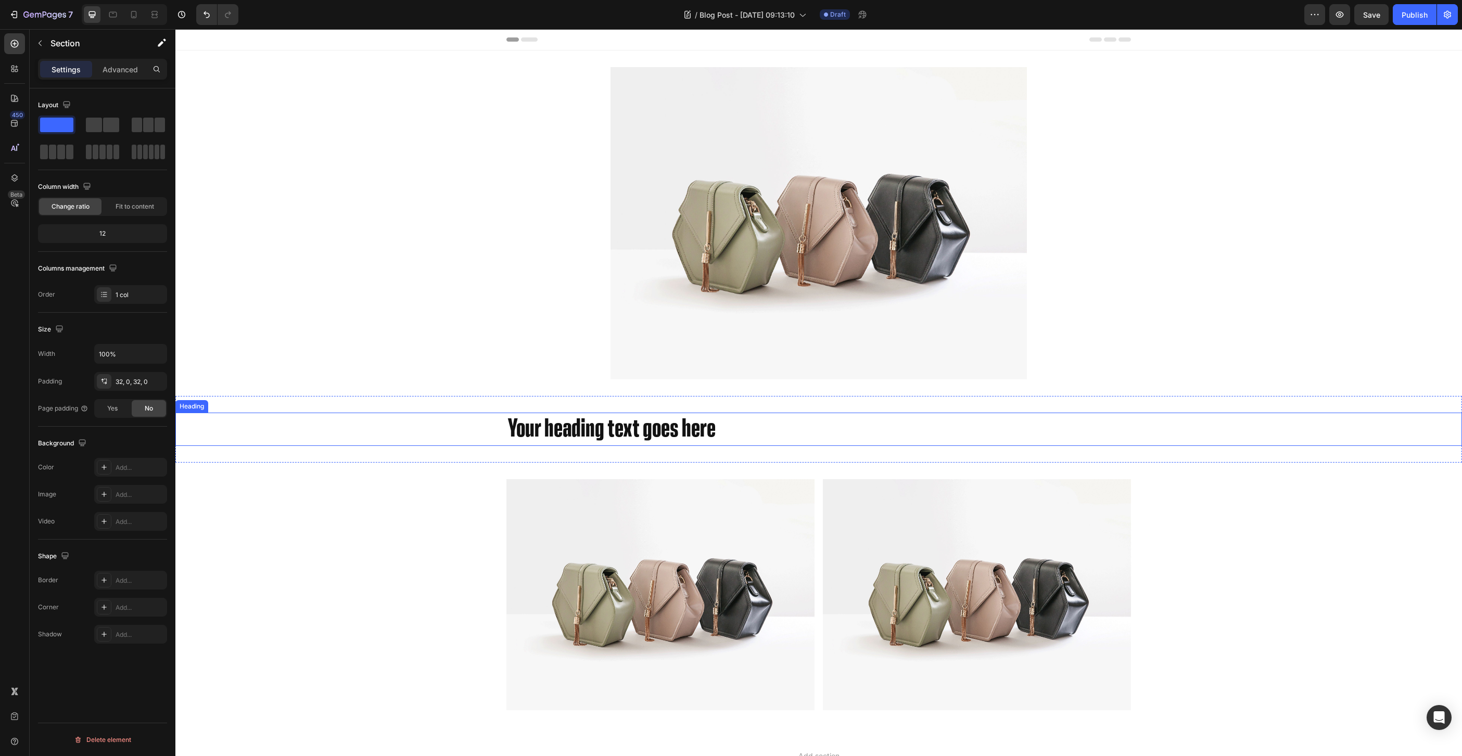
click at [666, 425] on h2 "Your heading text goes here" at bounding box center [818, 429] width 625 height 33
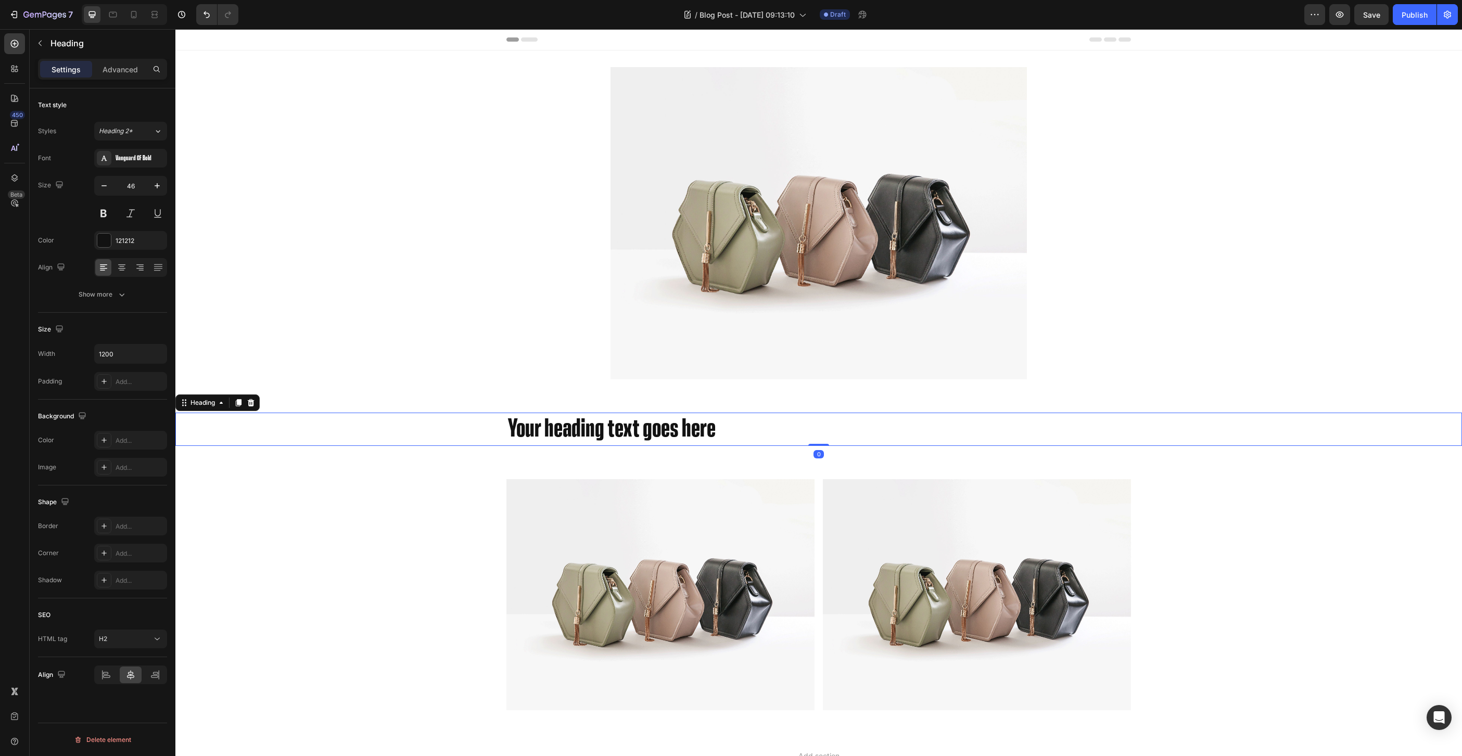
click at [776, 429] on h2 "Your heading text goes here" at bounding box center [818, 429] width 625 height 33
click at [113, 269] on div at bounding box center [121, 267] width 16 height 17
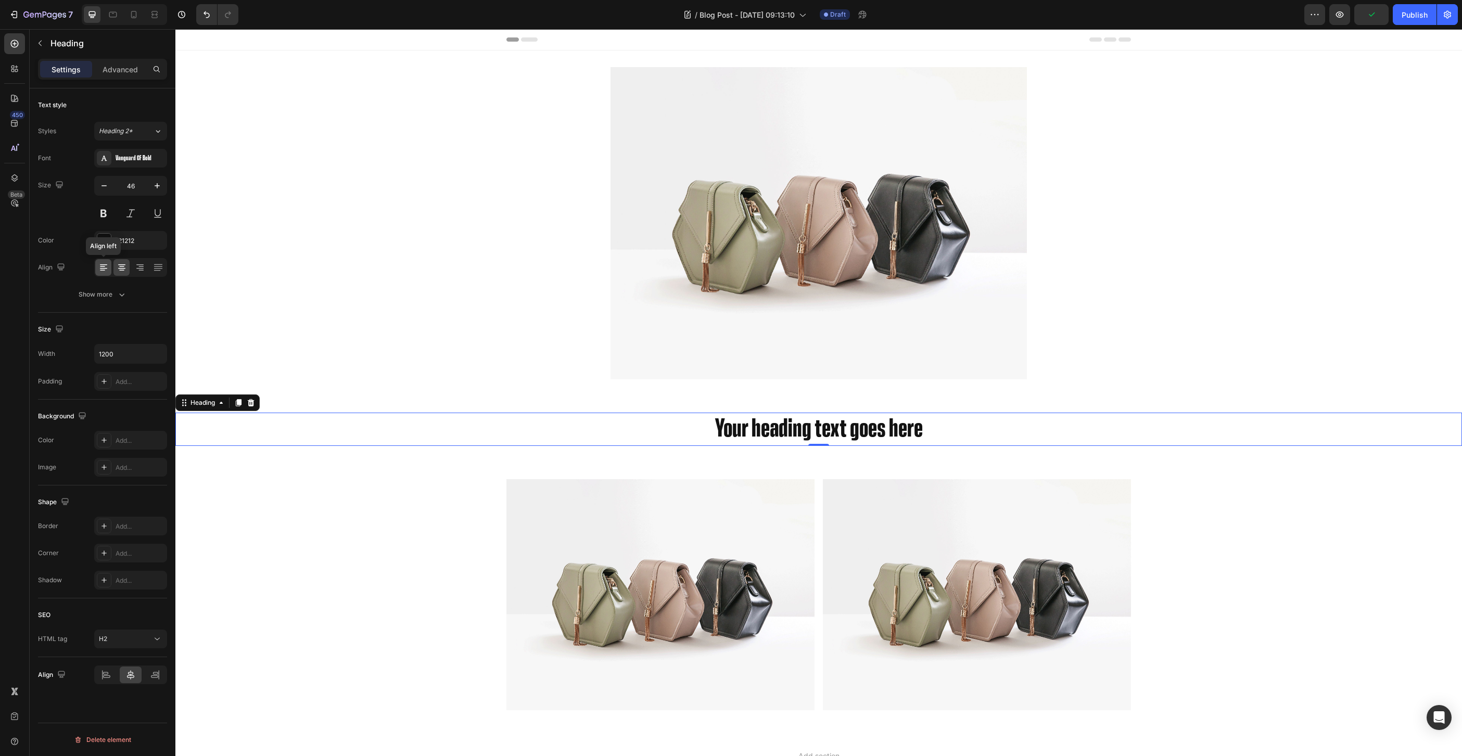
click at [105, 268] on icon at bounding box center [103, 268] width 7 height 1
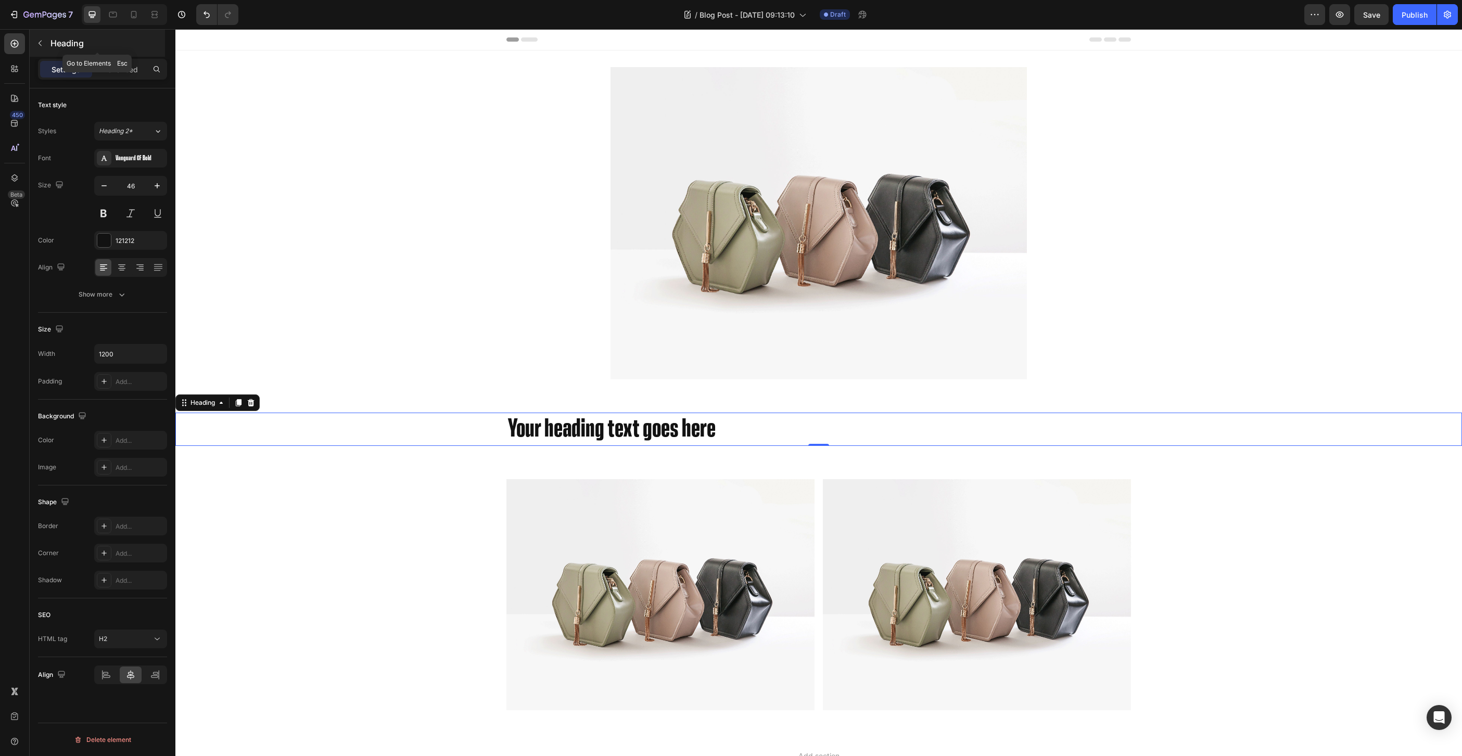
click at [44, 35] on button "button" at bounding box center [40, 43] width 17 height 17
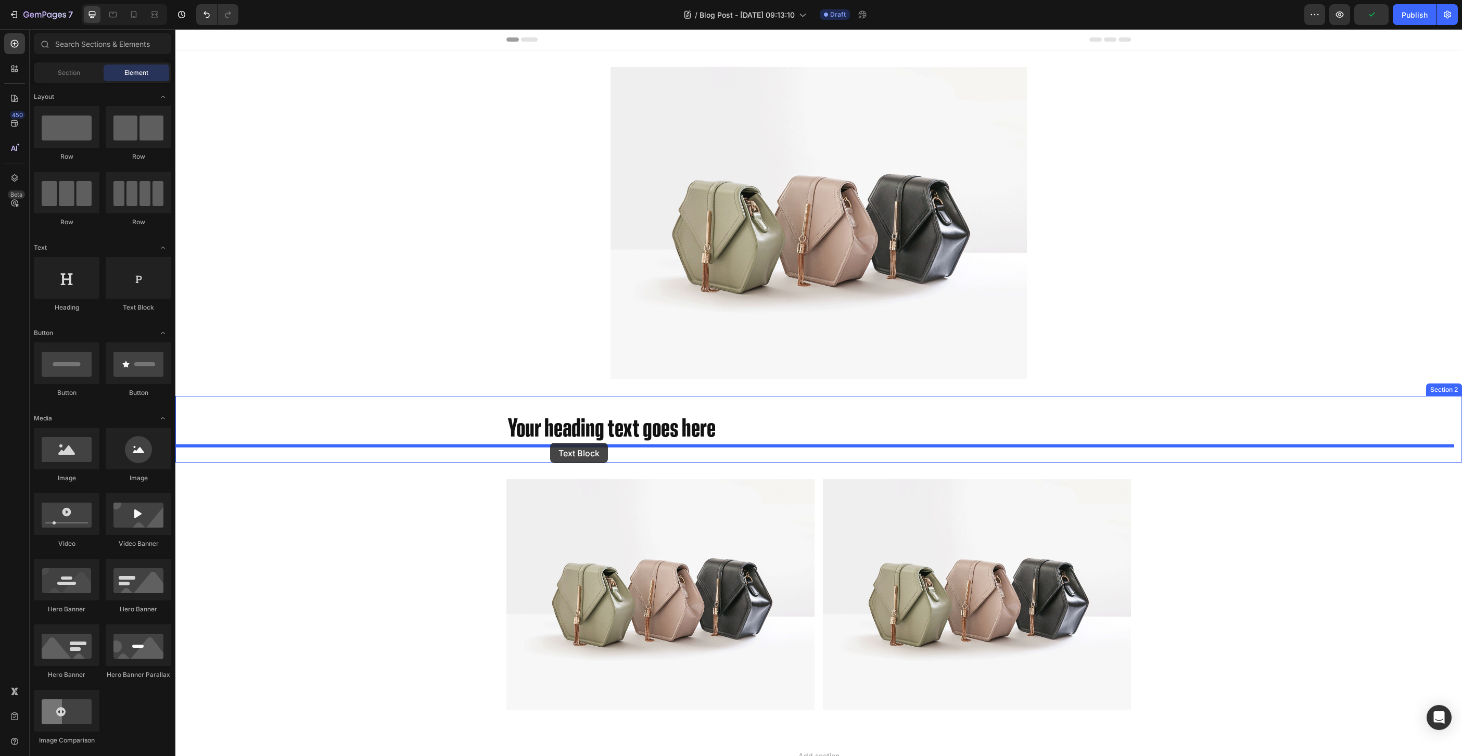
drag, startPoint x: 311, startPoint y: 295, endPoint x: 550, endPoint y: 443, distance: 281.2
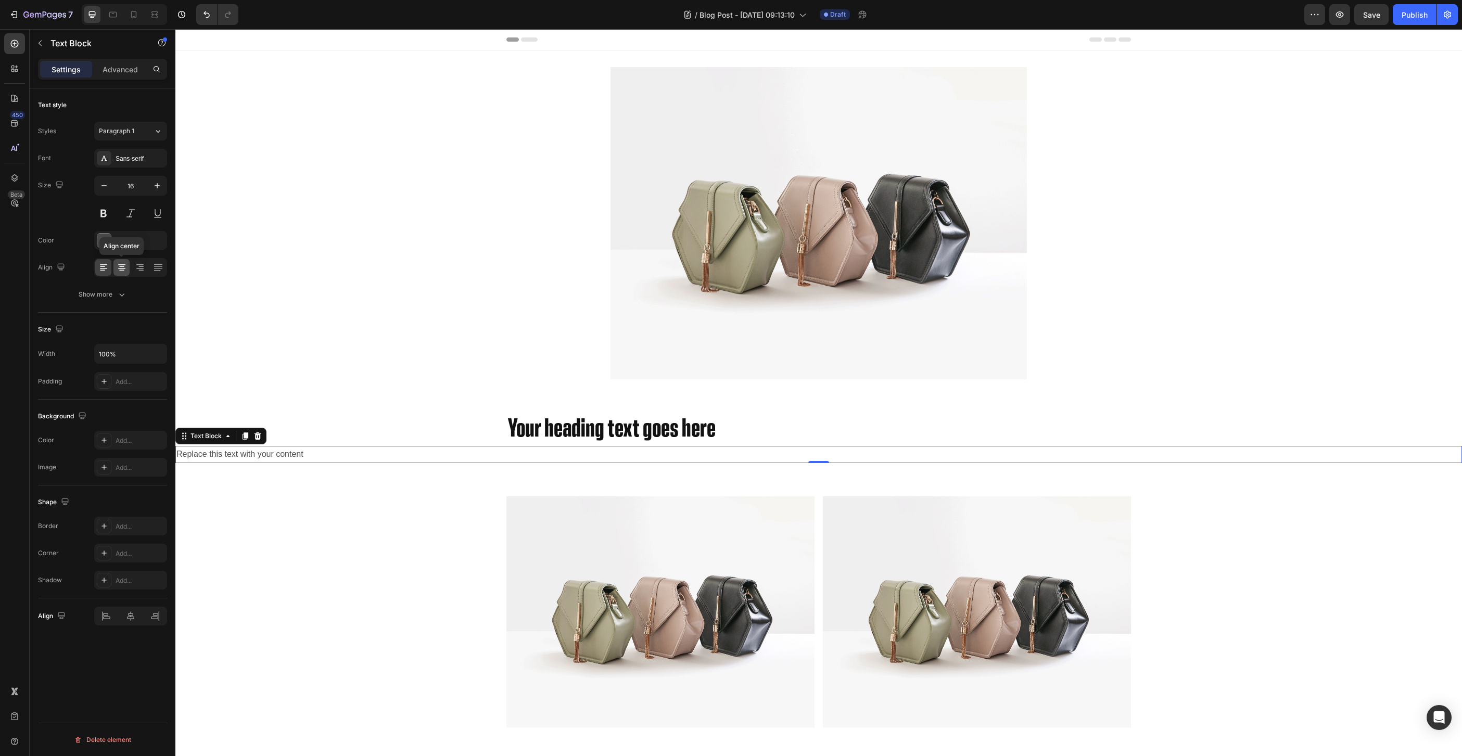
click at [122, 269] on icon at bounding box center [122, 267] width 10 height 10
click at [102, 270] on icon at bounding box center [102, 270] width 5 height 1
click at [132, 386] on div "Add..." at bounding box center [140, 381] width 49 height 9
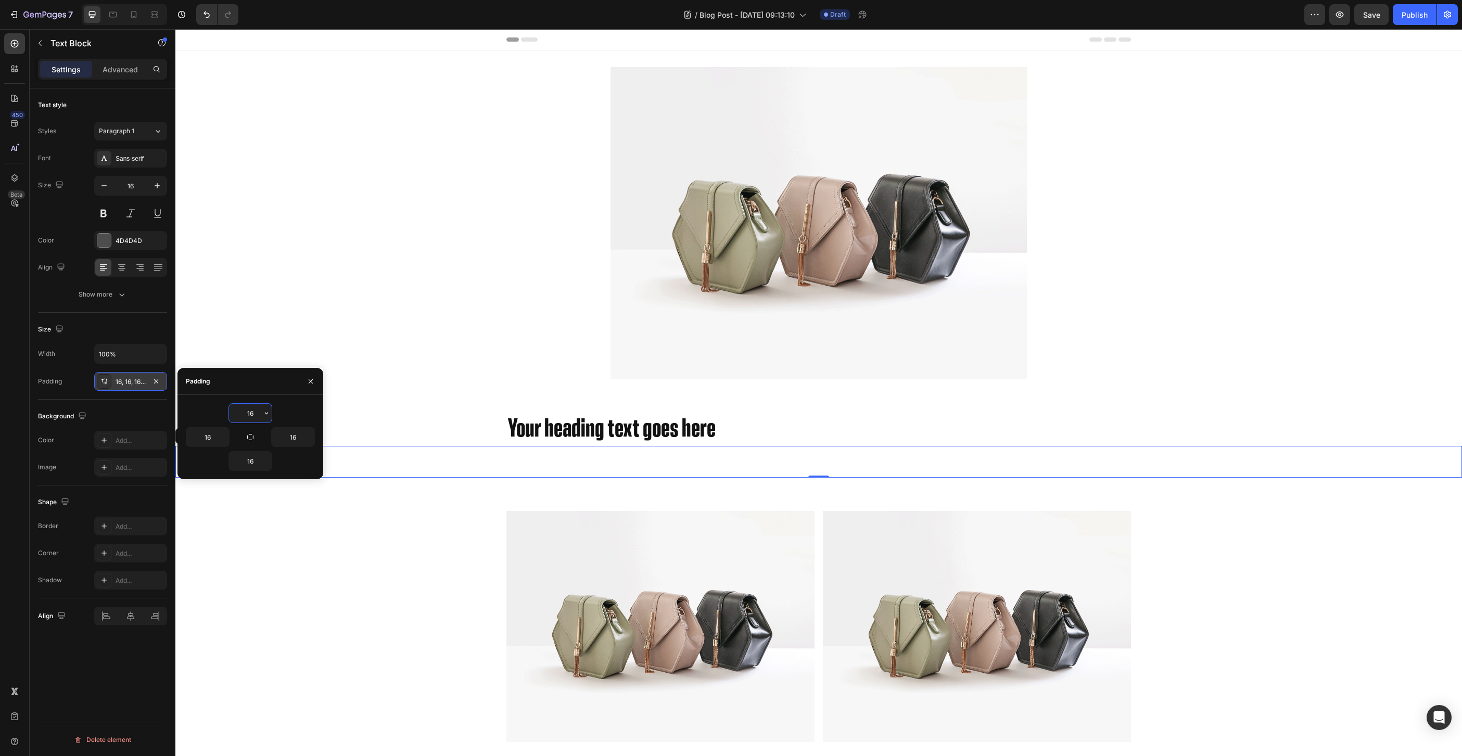
click at [74, 375] on div "Padding 16, 16, 16, 16" at bounding box center [102, 381] width 129 height 19
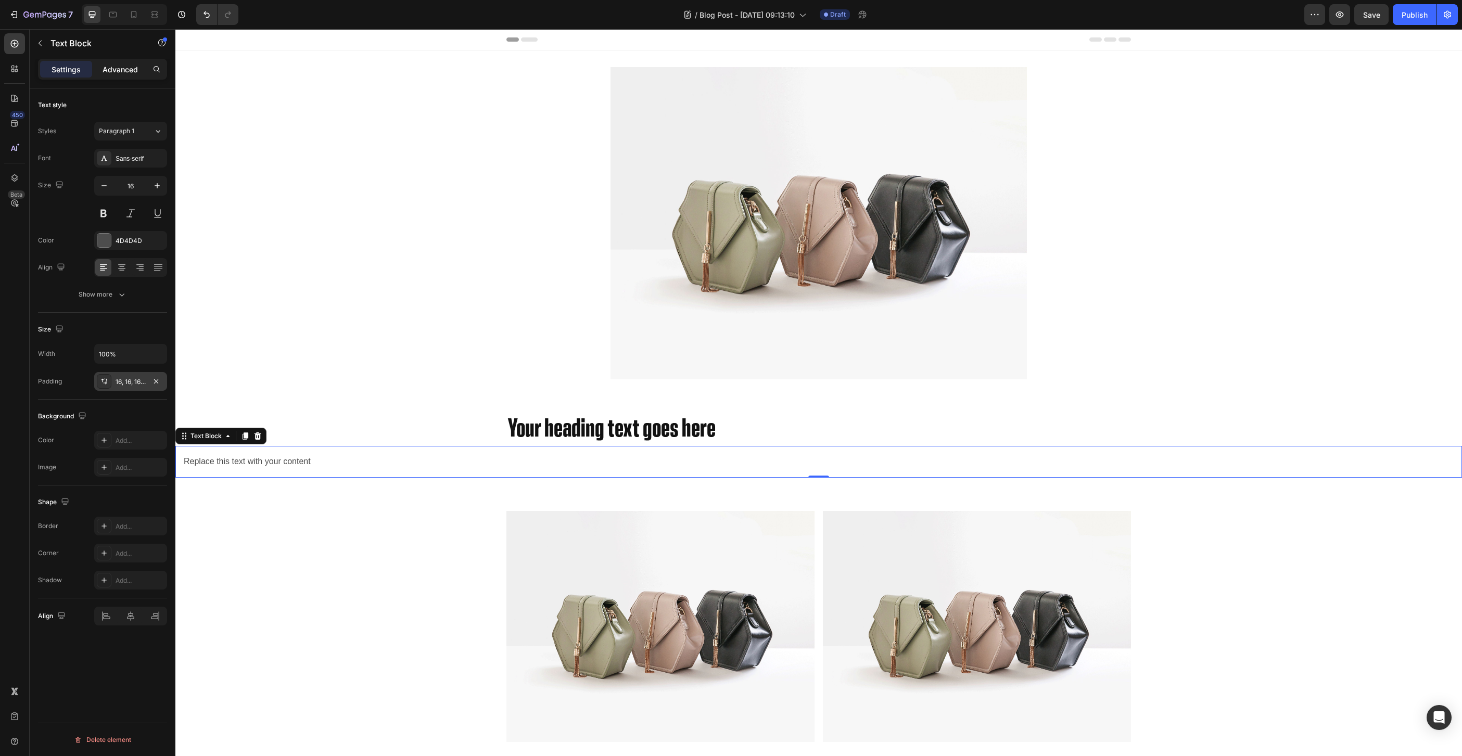
click at [112, 66] on p "Advanced" at bounding box center [120, 69] width 35 height 11
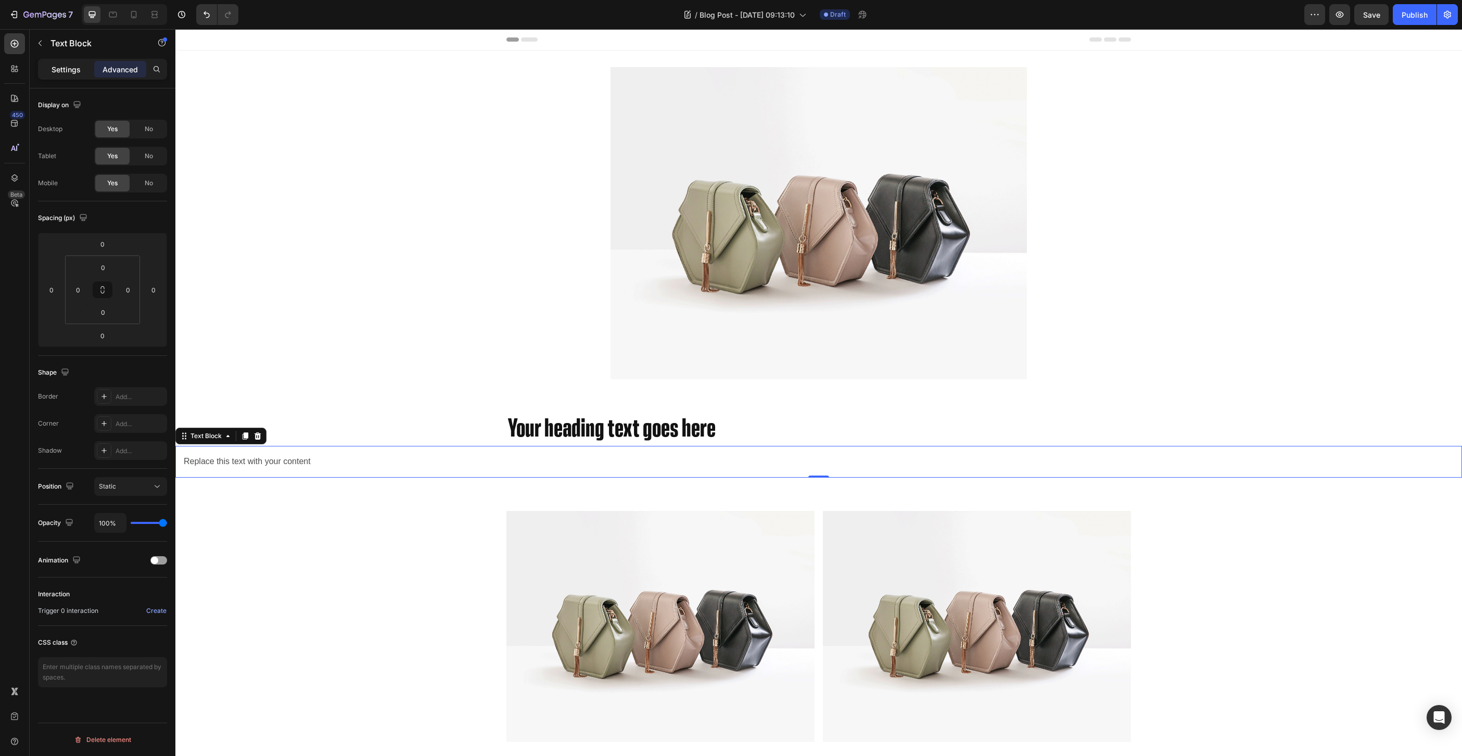
click at [70, 68] on p "Settings" at bounding box center [66, 69] width 29 height 11
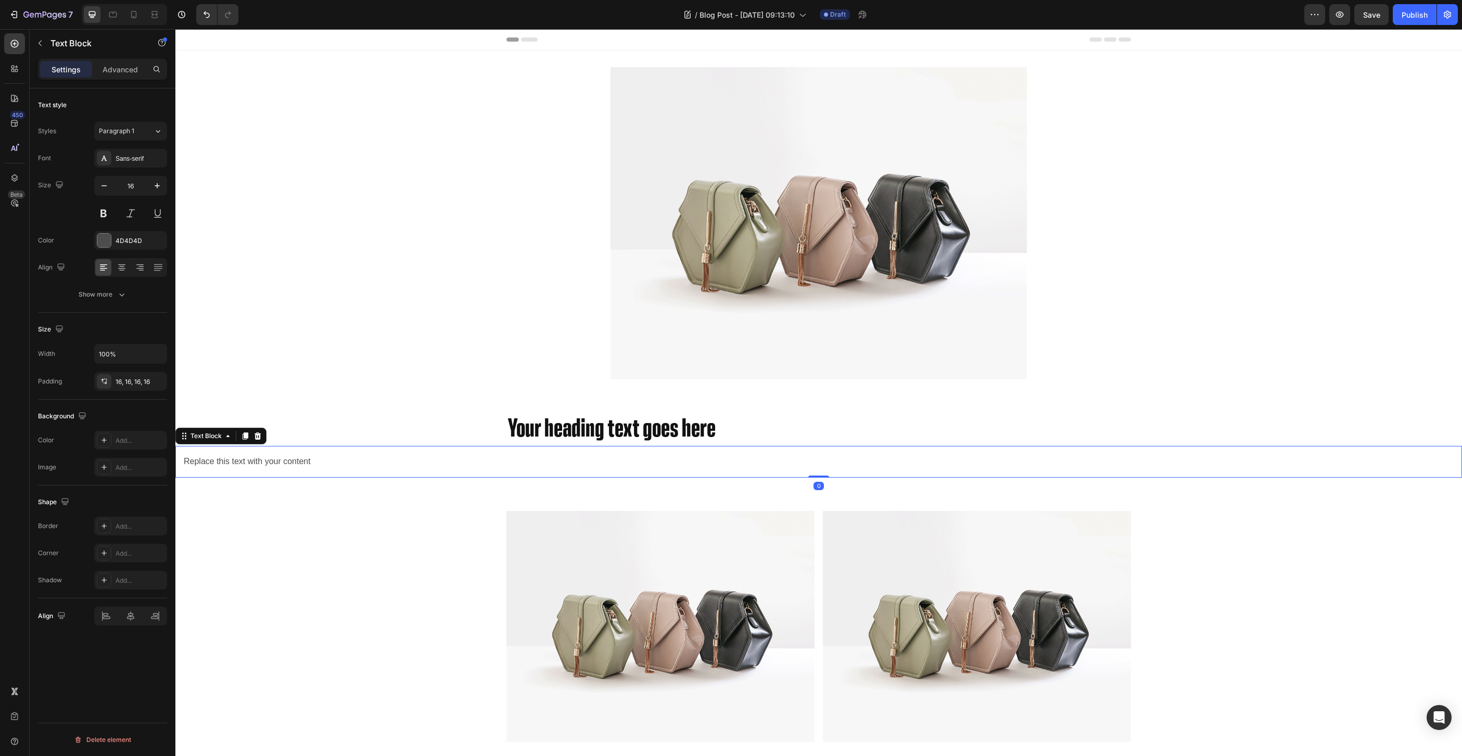
click at [147, 71] on div "Settings Advanced" at bounding box center [102, 69] width 125 height 17
click at [102, 69] on div "Advanced" at bounding box center [120, 69] width 52 height 17
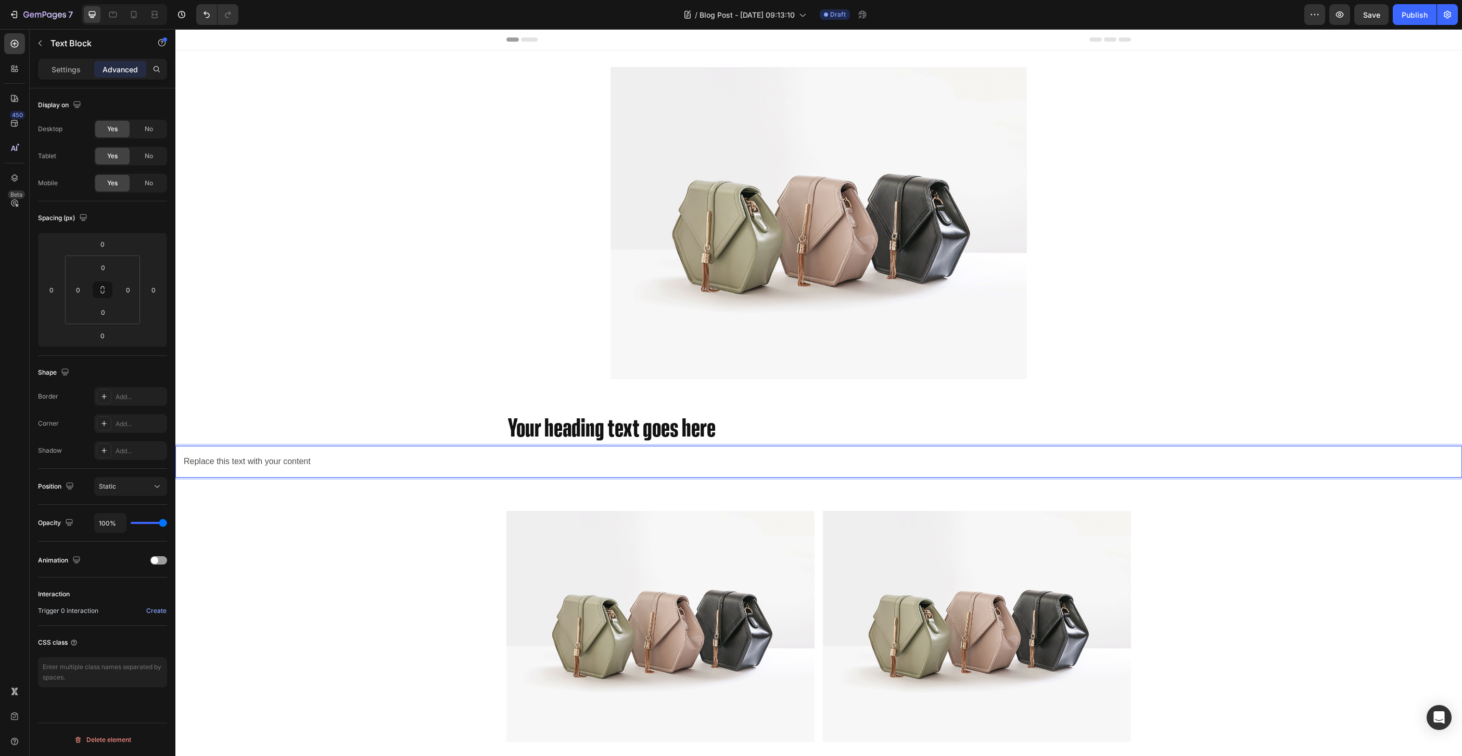
click at [447, 459] on div "Replace this text with your content" at bounding box center [818, 462] width 1287 height 32
click at [449, 420] on div "Your heading text goes here" at bounding box center [818, 429] width 1287 height 33
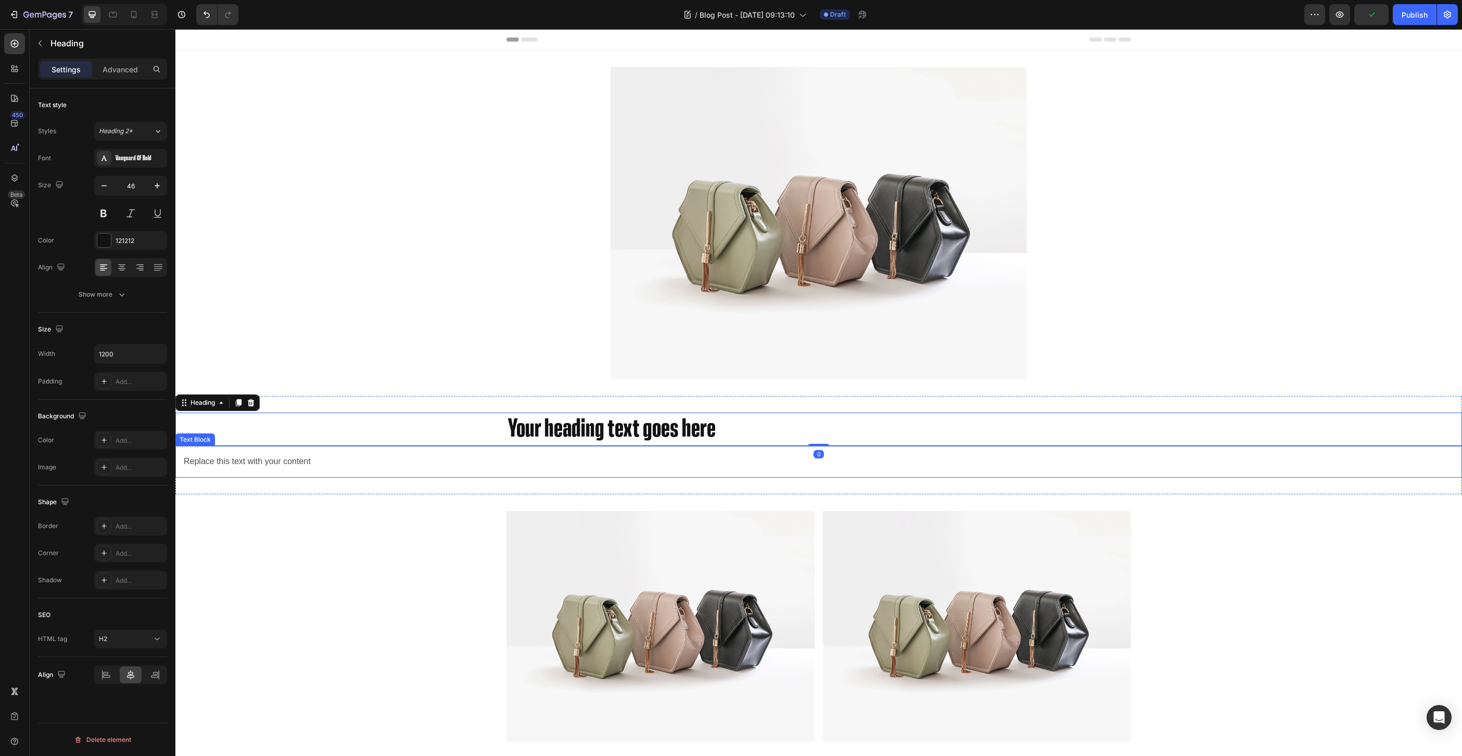
click at [415, 473] on div "Replace this text with your content" at bounding box center [818, 462] width 1287 height 32
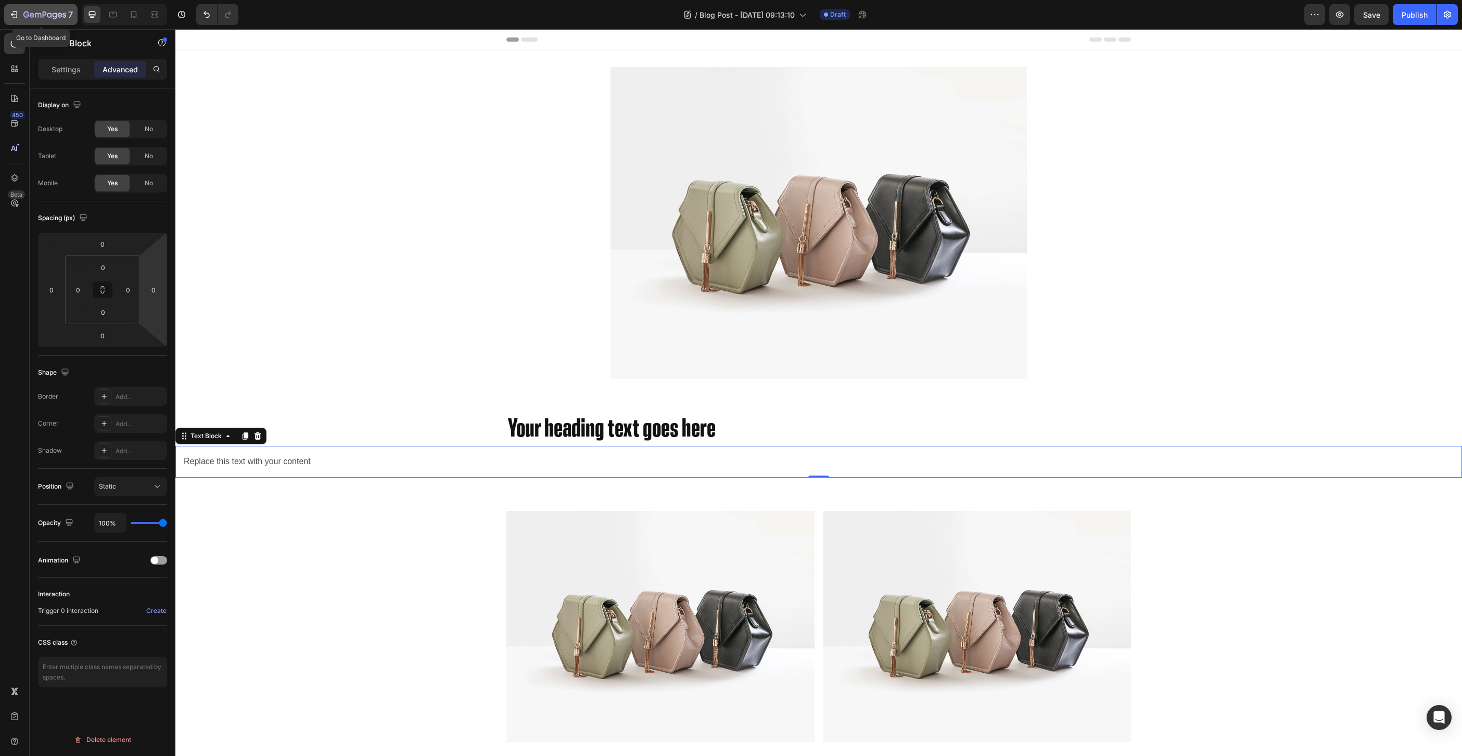
click at [37, 18] on icon "button" at bounding box center [44, 15] width 43 height 9
